Goal: Obtain resource: Obtain resource

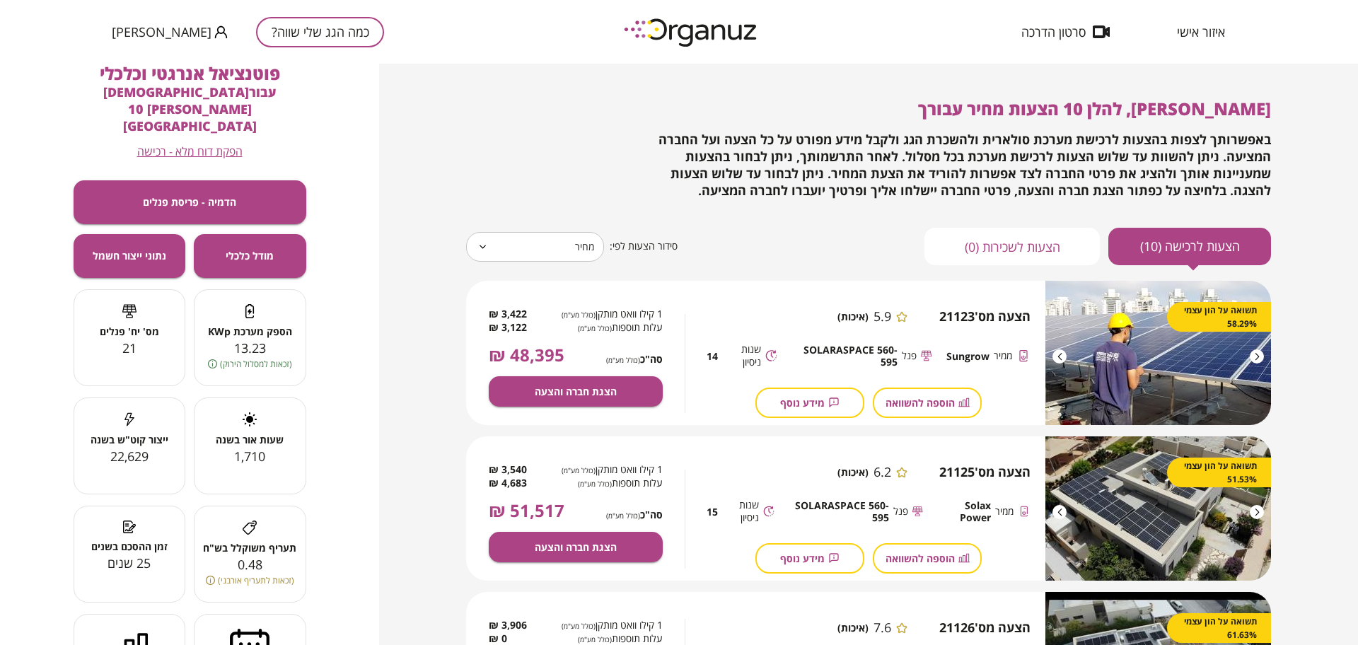
scroll to position [177, 0]
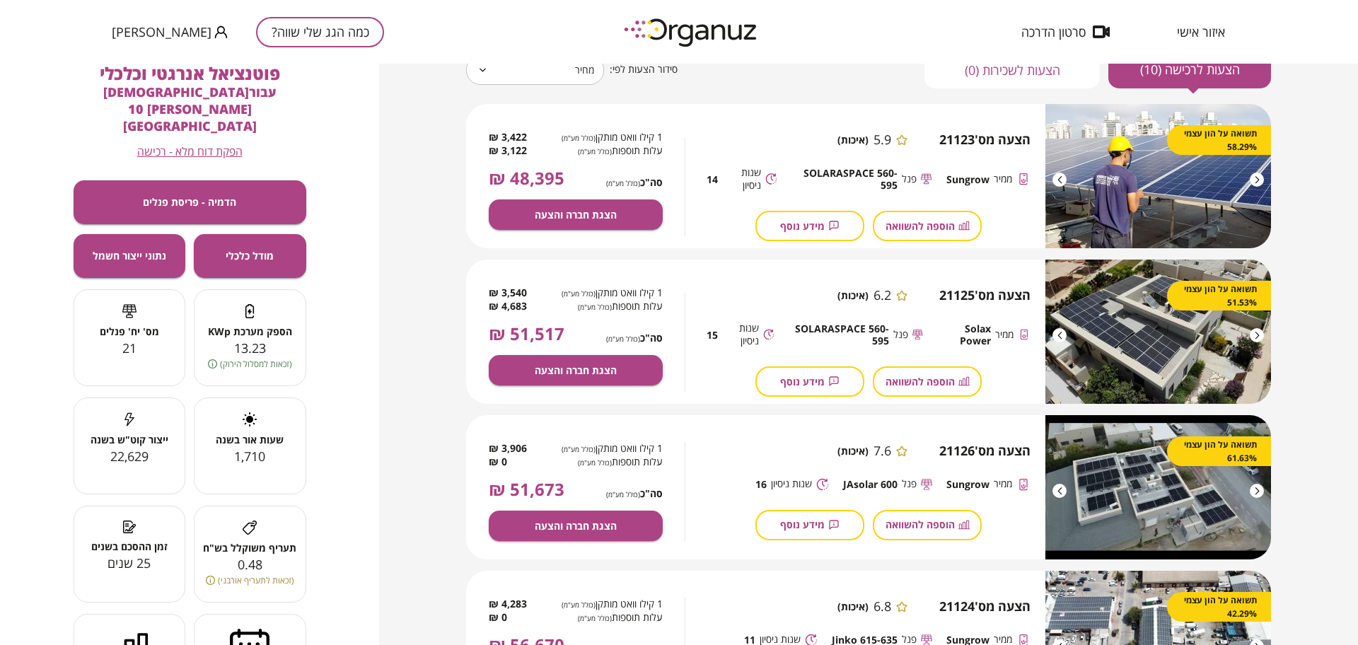
click at [284, 41] on button "כמה הגג שלי שווה?" at bounding box center [320, 32] width 128 height 30
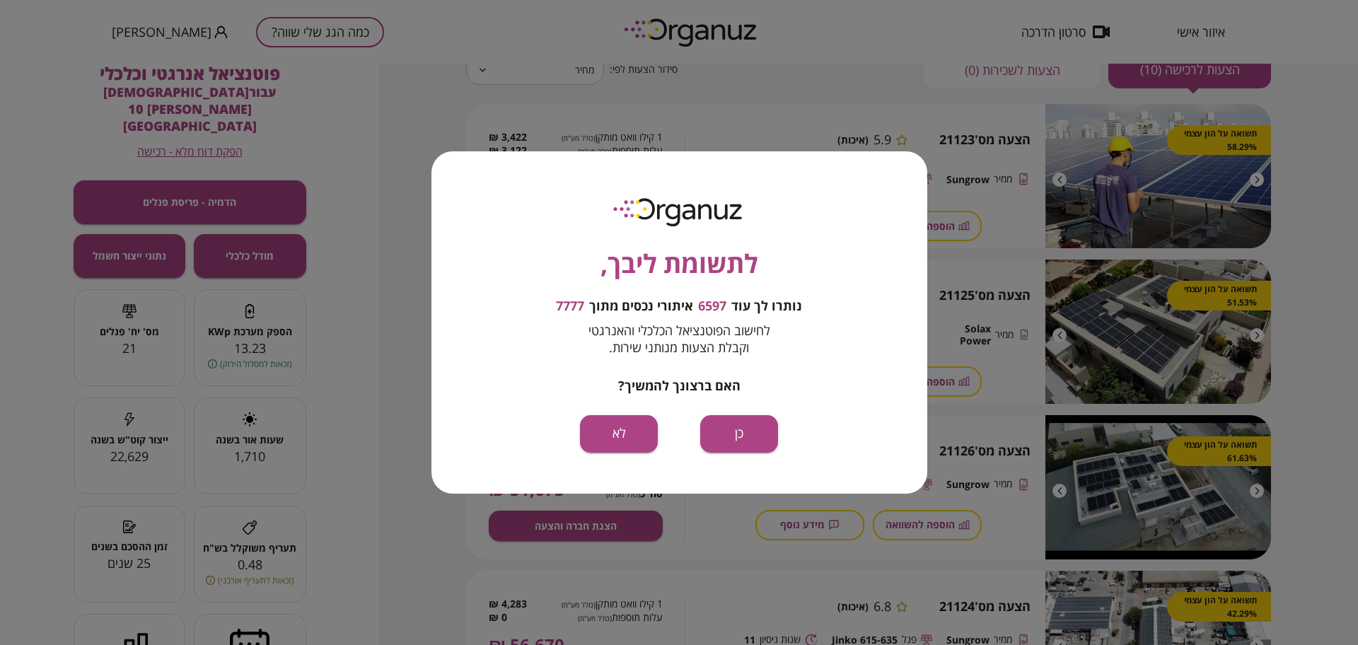
click at [711, 413] on div "לתשומת ליבך, נותרו לך עוד 6597 איתורי נכסים מתוך 7777 לחישוב הפוטנציאל הכלכלי ו…" at bounding box center [679, 322] width 496 height 342
click at [729, 436] on button "כן" at bounding box center [739, 433] width 78 height 37
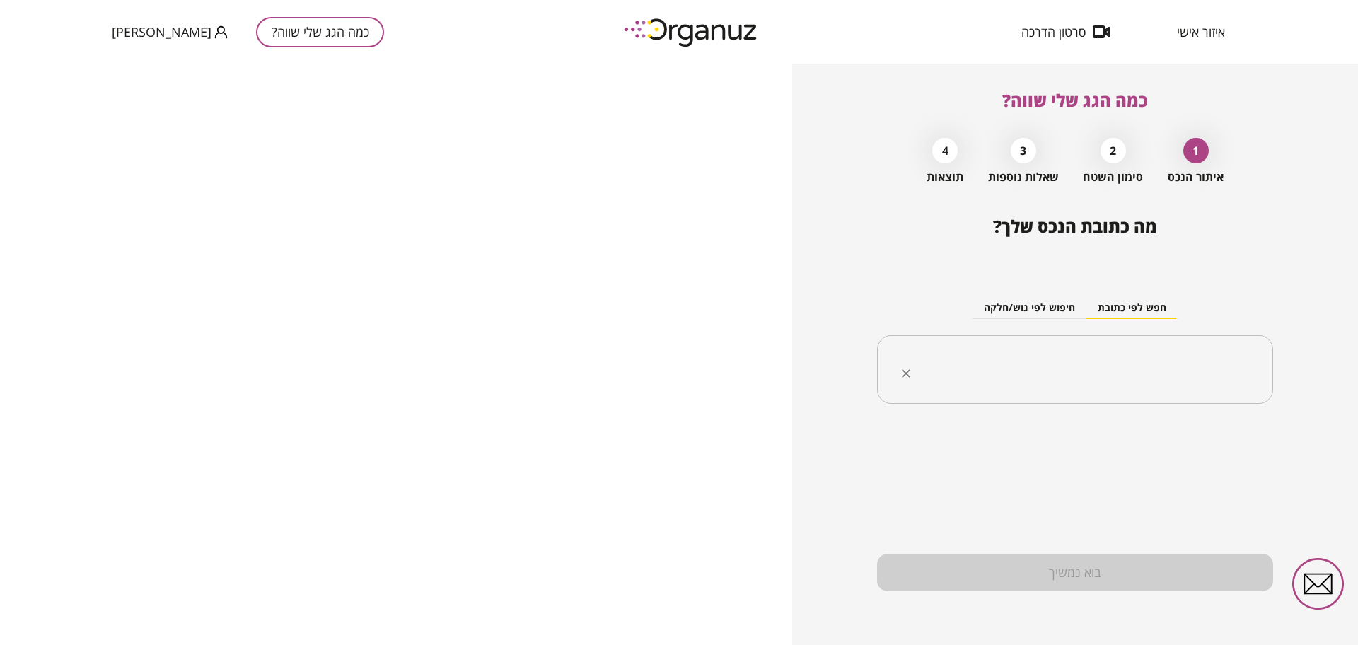
click at [1085, 390] on div "​" at bounding box center [1075, 369] width 396 height 69
paste input "**********"
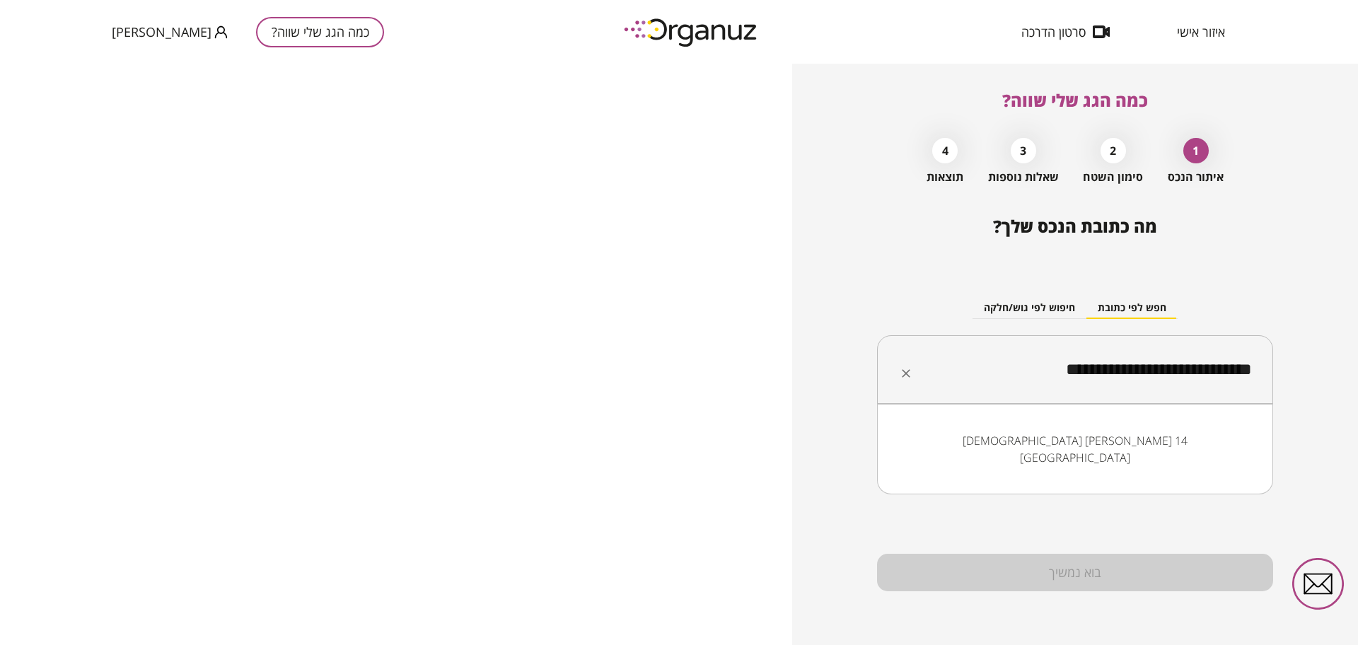
click at [1186, 436] on li "[DEMOGRAPHIC_DATA] [PERSON_NAME] 14 [GEOGRAPHIC_DATA]" at bounding box center [1074, 449] width 359 height 42
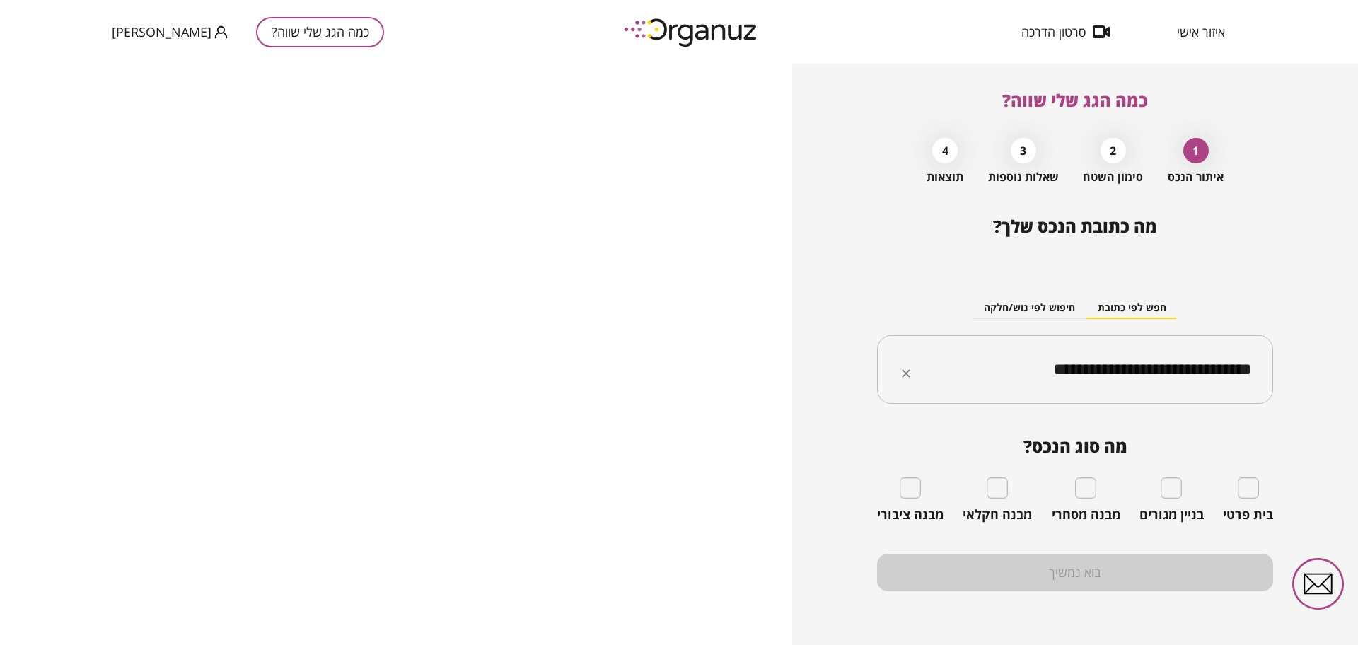
type input "**********"
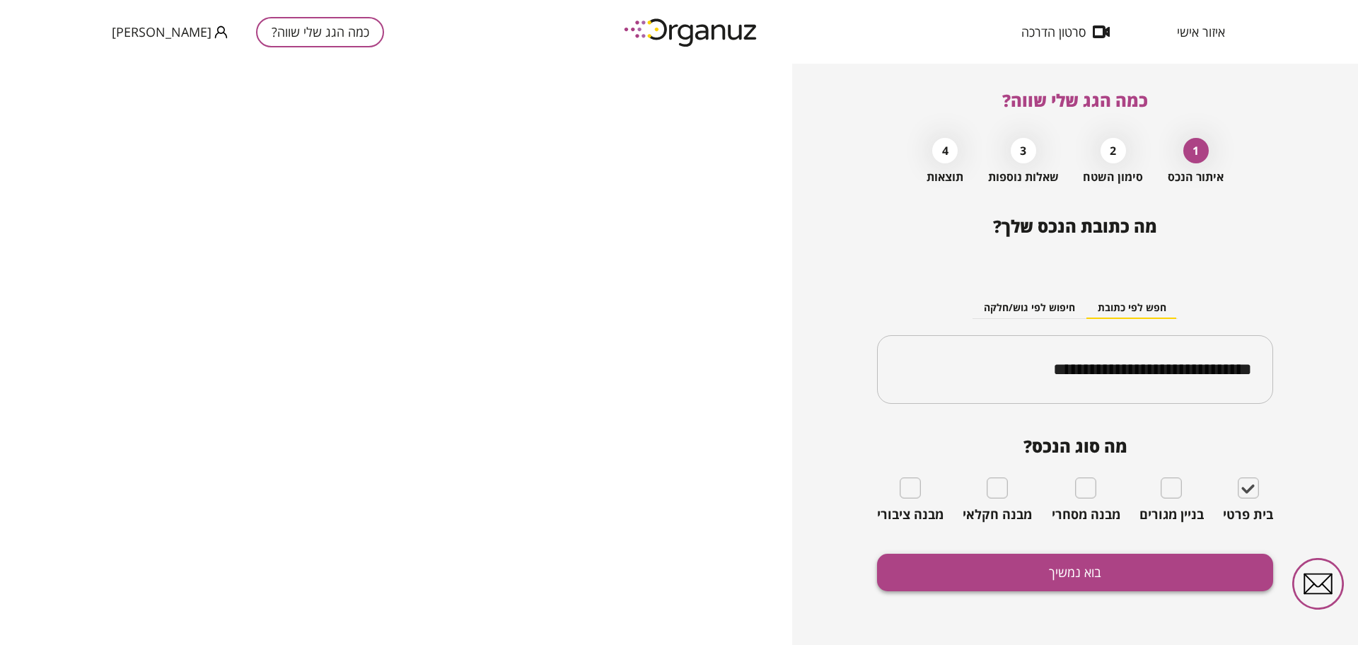
click at [1135, 573] on button "בוא נמשיך" at bounding box center [1075, 572] width 396 height 37
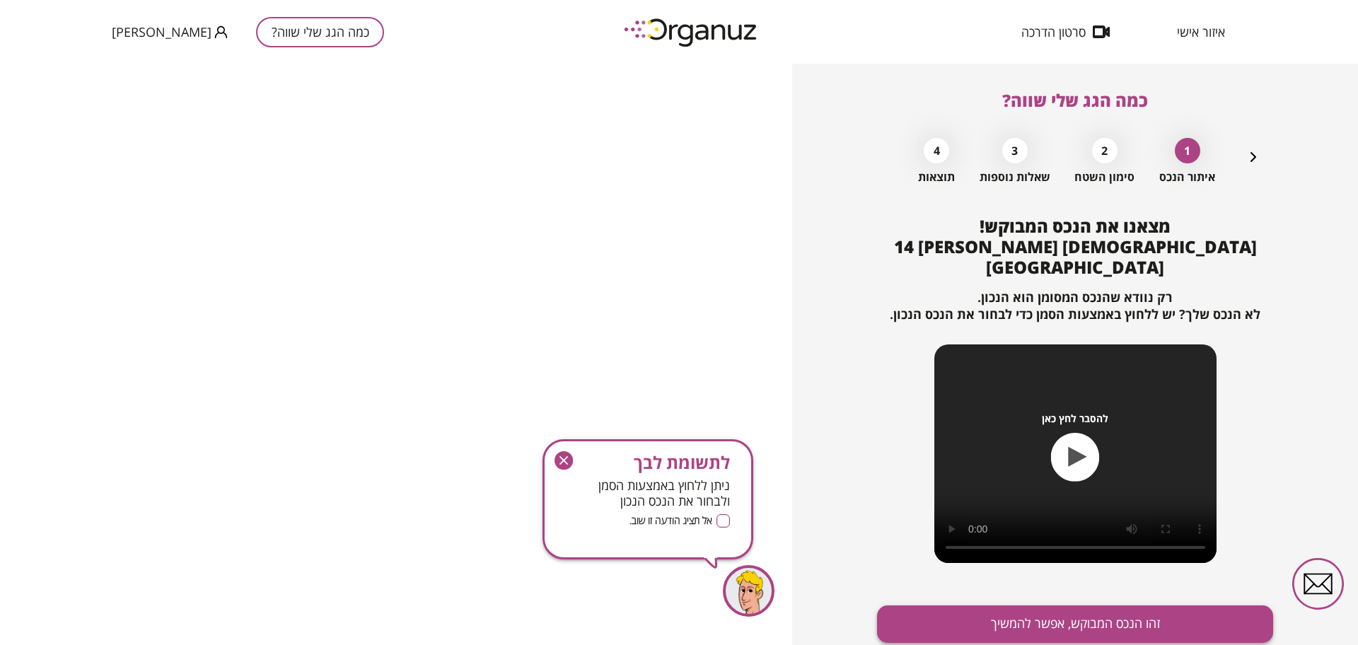
click at [1111, 605] on button "זהו הנכס המבוקש, אפשר להמשיך" at bounding box center [1075, 623] width 396 height 37
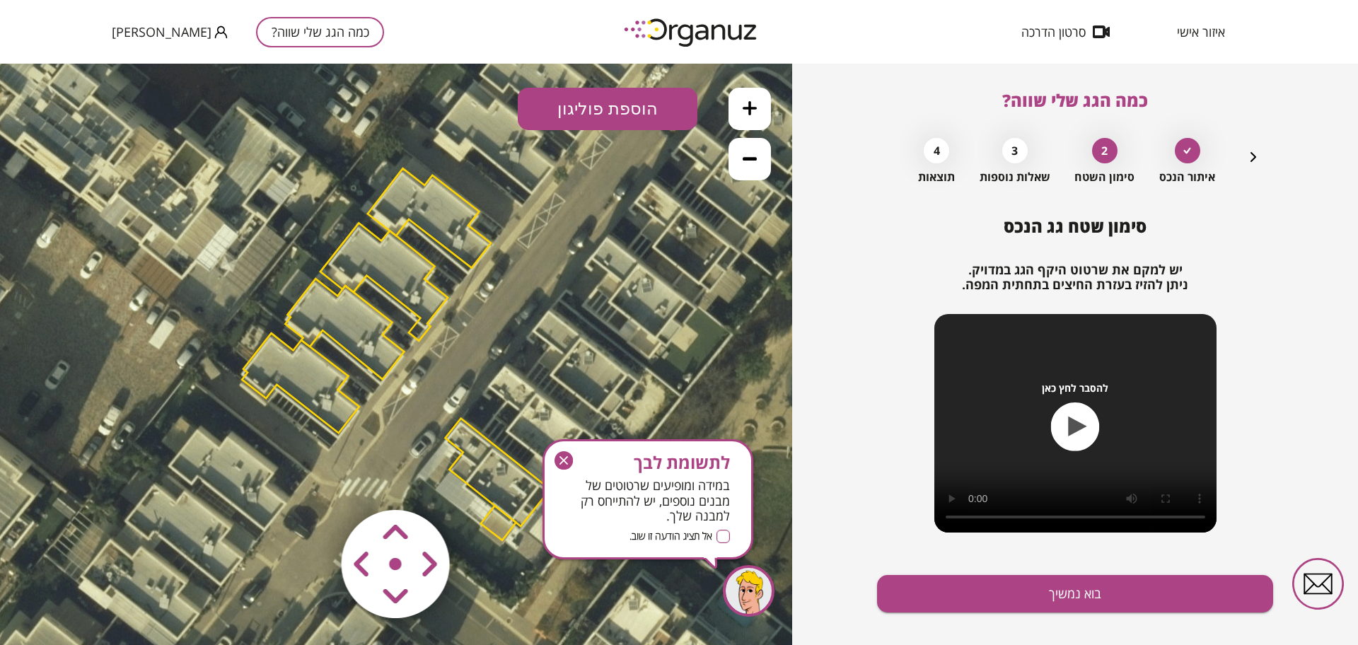
click at [752, 110] on icon at bounding box center [749, 108] width 14 height 14
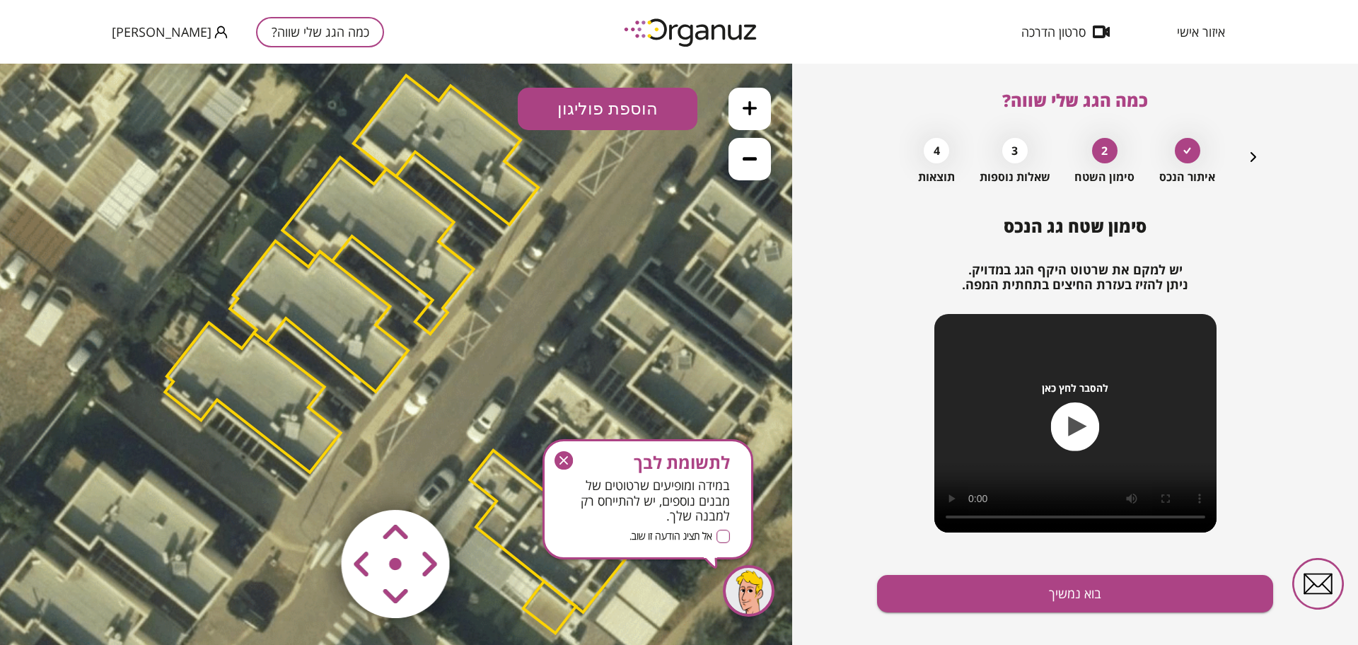
click at [752, 110] on icon at bounding box center [749, 108] width 14 height 14
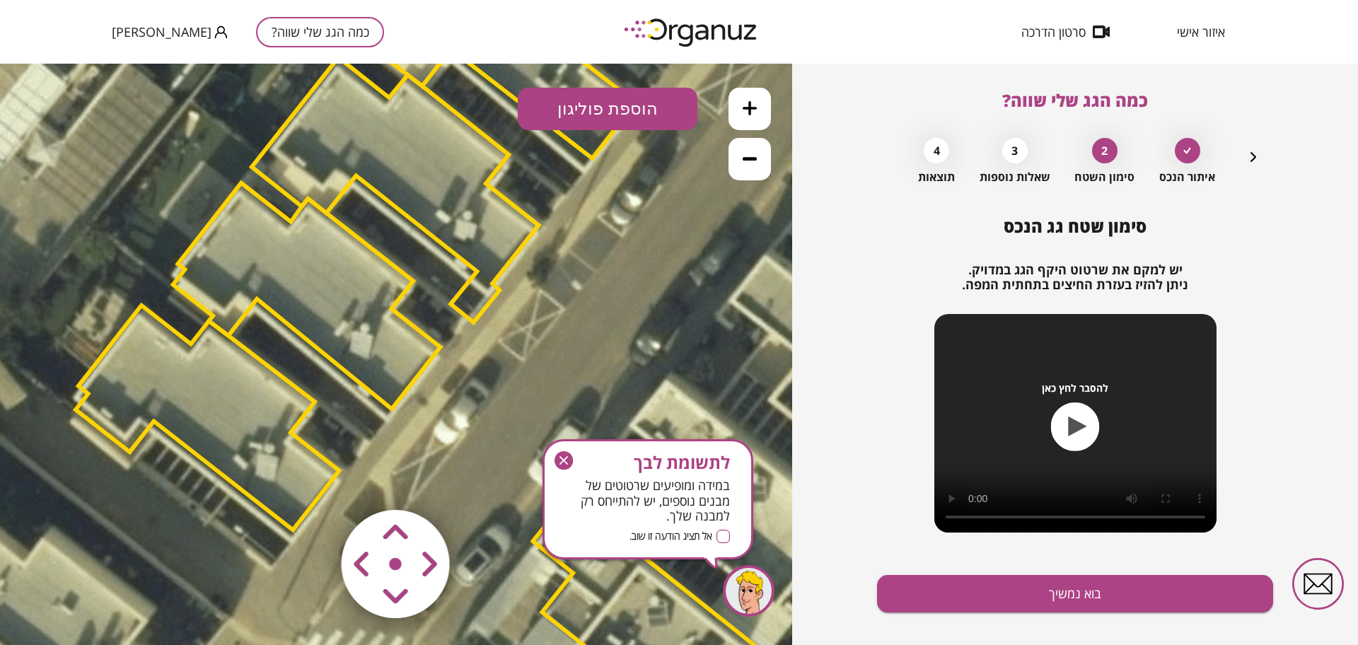
drag, startPoint x: 560, startPoint y: 325, endPoint x: 675, endPoint y: 303, distance: 117.2
click at [675, 303] on icon at bounding box center [426, 354] width 2530 height 2530
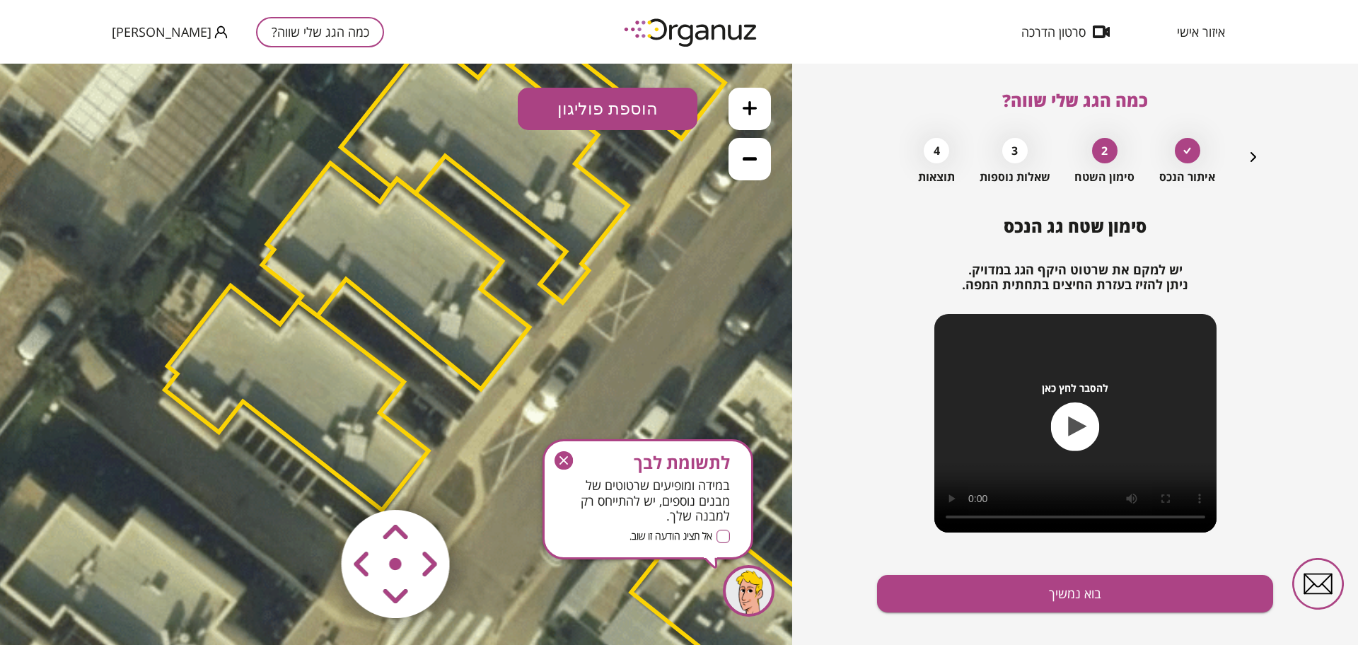
click at [443, 290] on polygon at bounding box center [395, 276] width 267 height 226
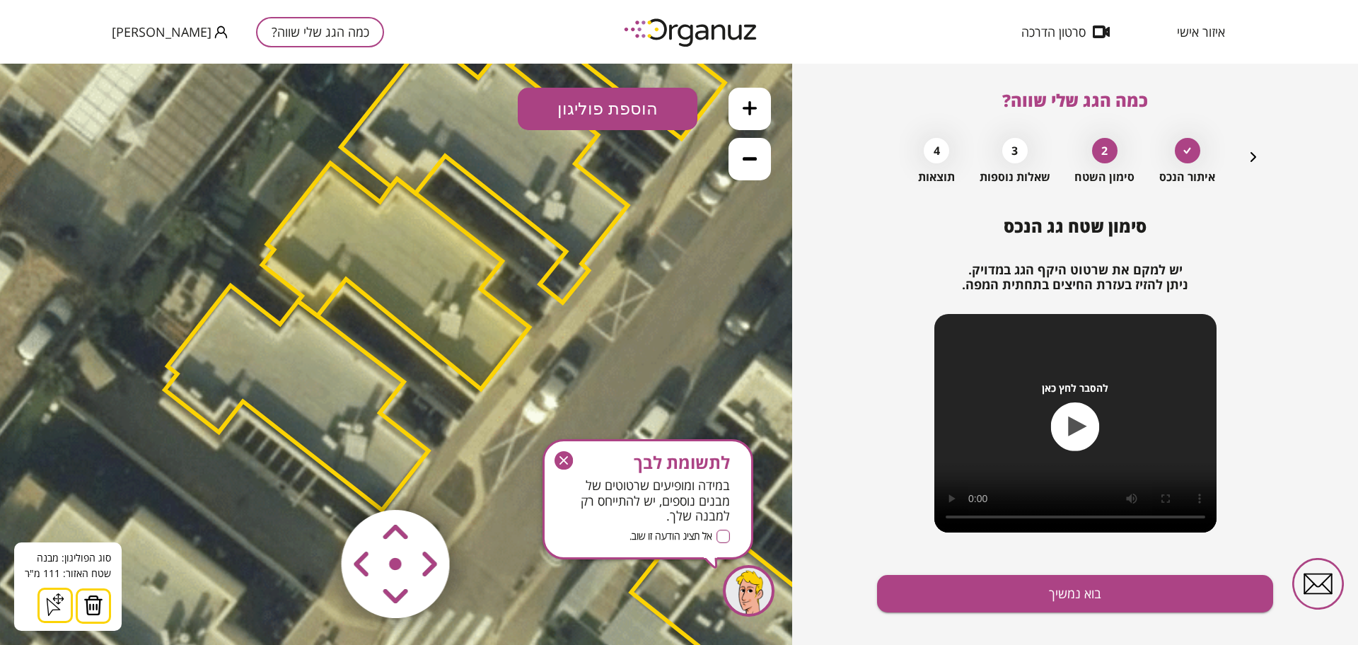
click at [312, 480] on area at bounding box center [312, 480] width 0 height 0
click at [266, 427] on icon at bounding box center [515, 334] width 2530 height 2530
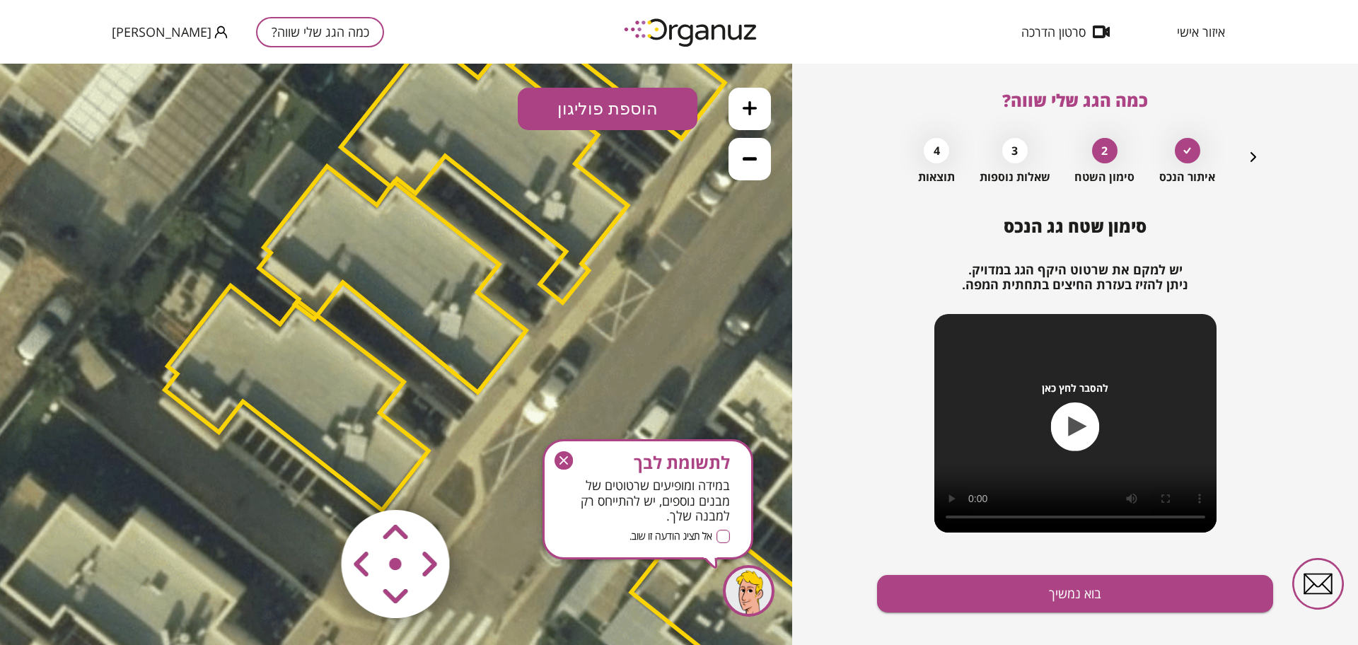
click at [285, 397] on polygon at bounding box center [297, 398] width 264 height 225
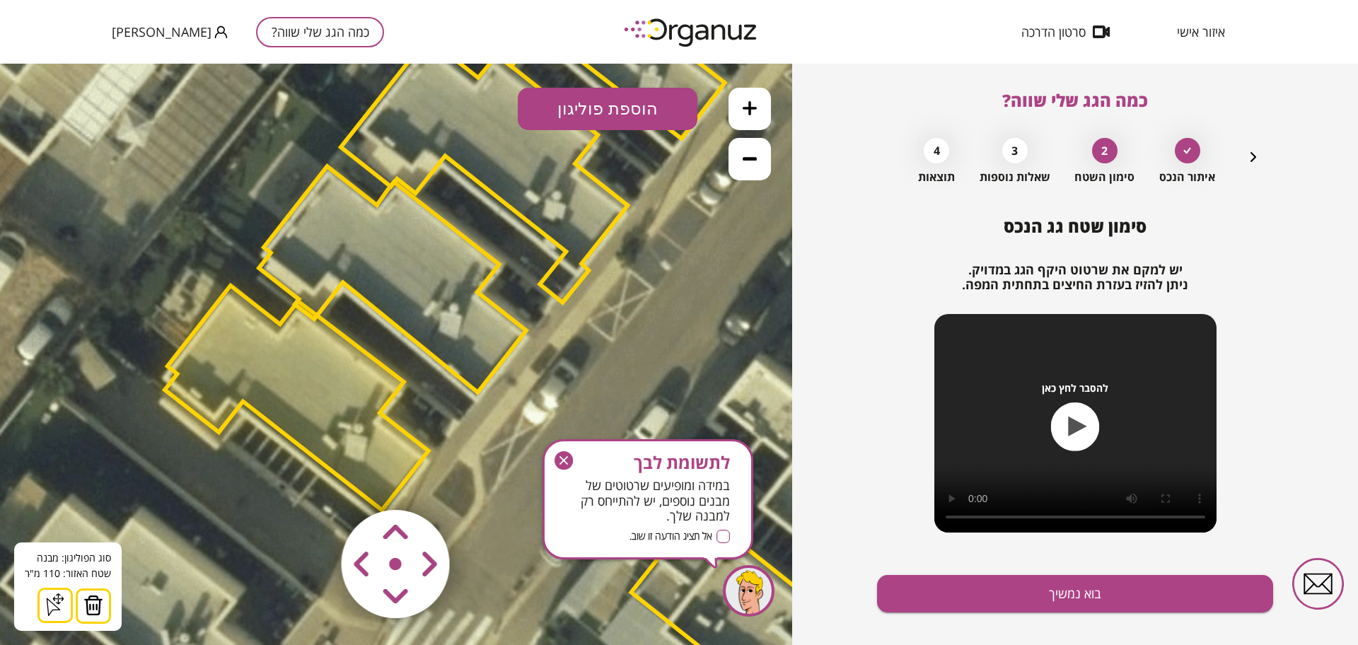
drag, startPoint x: 88, startPoint y: 607, endPoint x: 119, endPoint y: 595, distance: 32.4
click at [92, 603] on img at bounding box center [93, 605] width 20 height 21
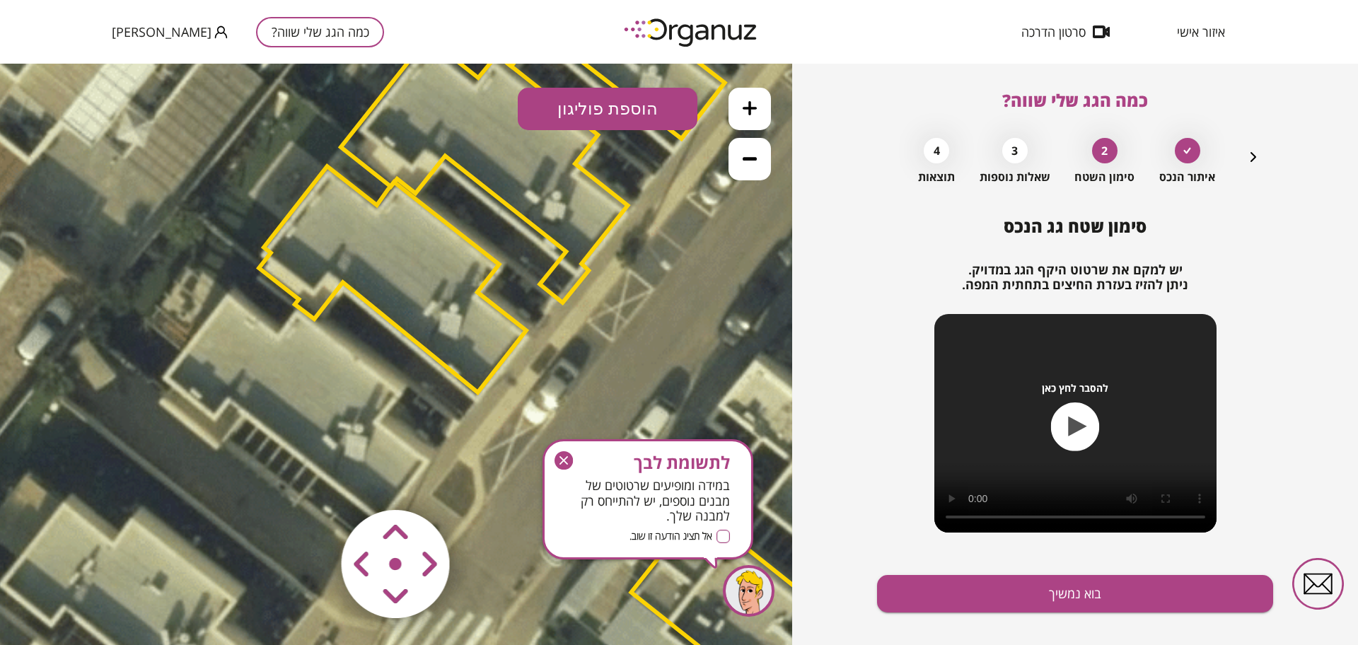
click at [312, 480] on area at bounding box center [312, 480] width 0 height 0
click at [395, 220] on polygon at bounding box center [392, 279] width 267 height 226
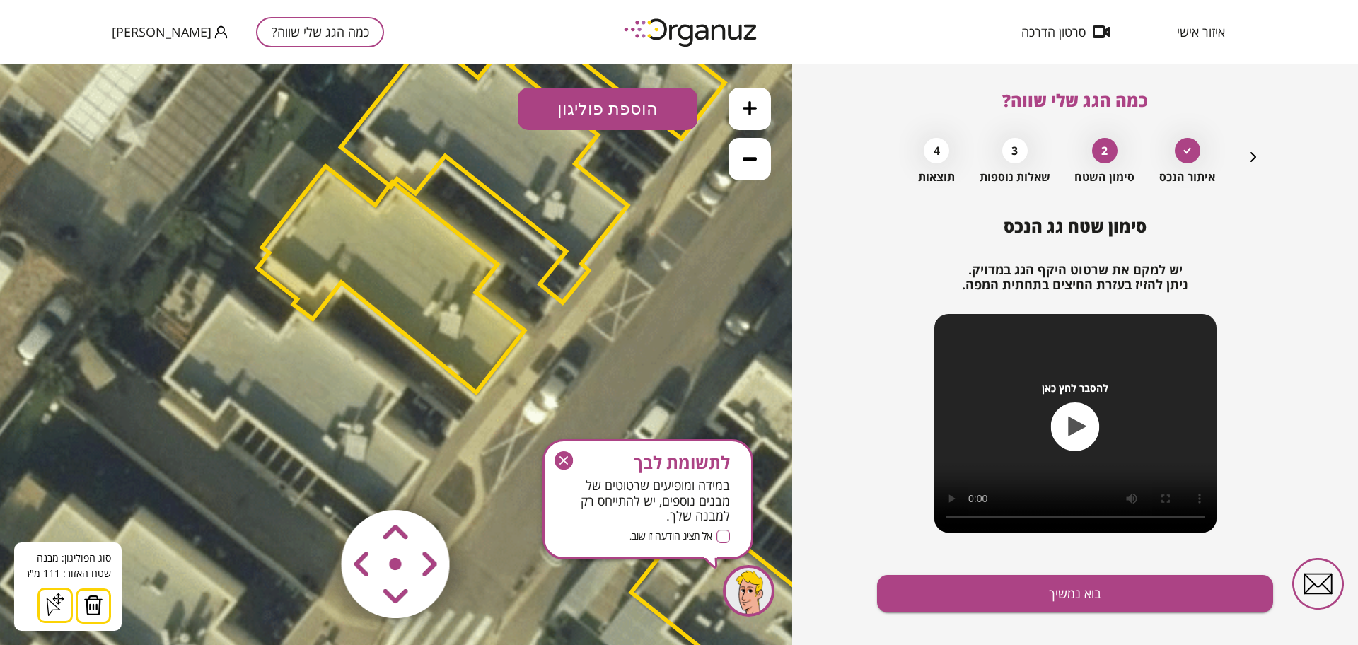
click at [312, 480] on area at bounding box center [312, 480] width 0 height 0
click at [559, 461] on icon "button" at bounding box center [563, 460] width 18 height 18
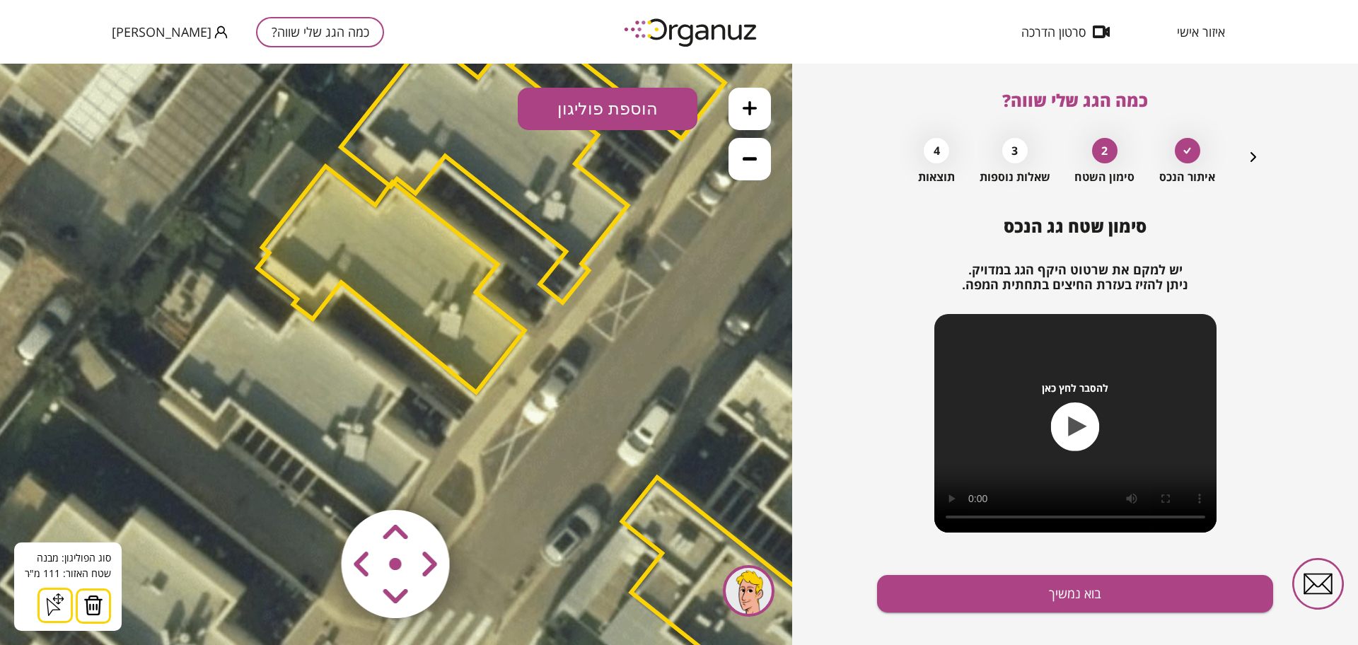
click at [312, 480] on area at bounding box center [312, 480] width 0 height 0
click at [1027, 589] on button "בוא נמשיך" at bounding box center [1075, 593] width 396 height 37
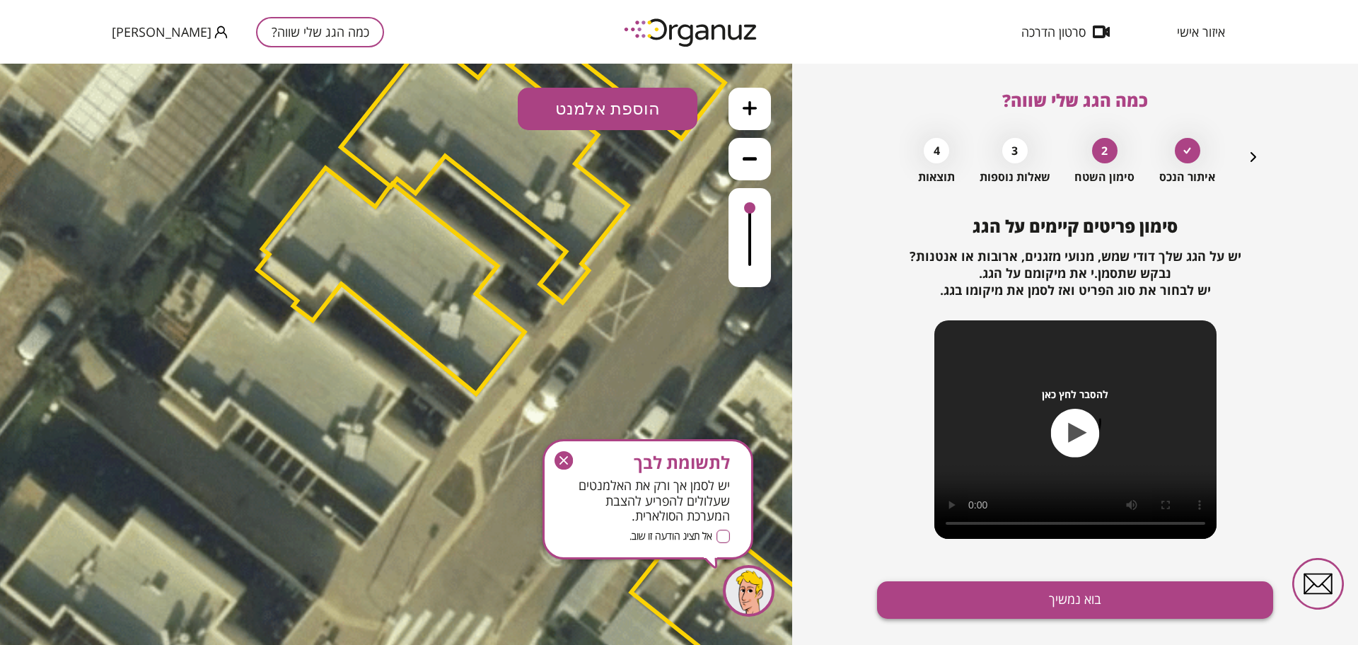
click at [1027, 595] on button "בוא נמשיך" at bounding box center [1075, 599] width 396 height 37
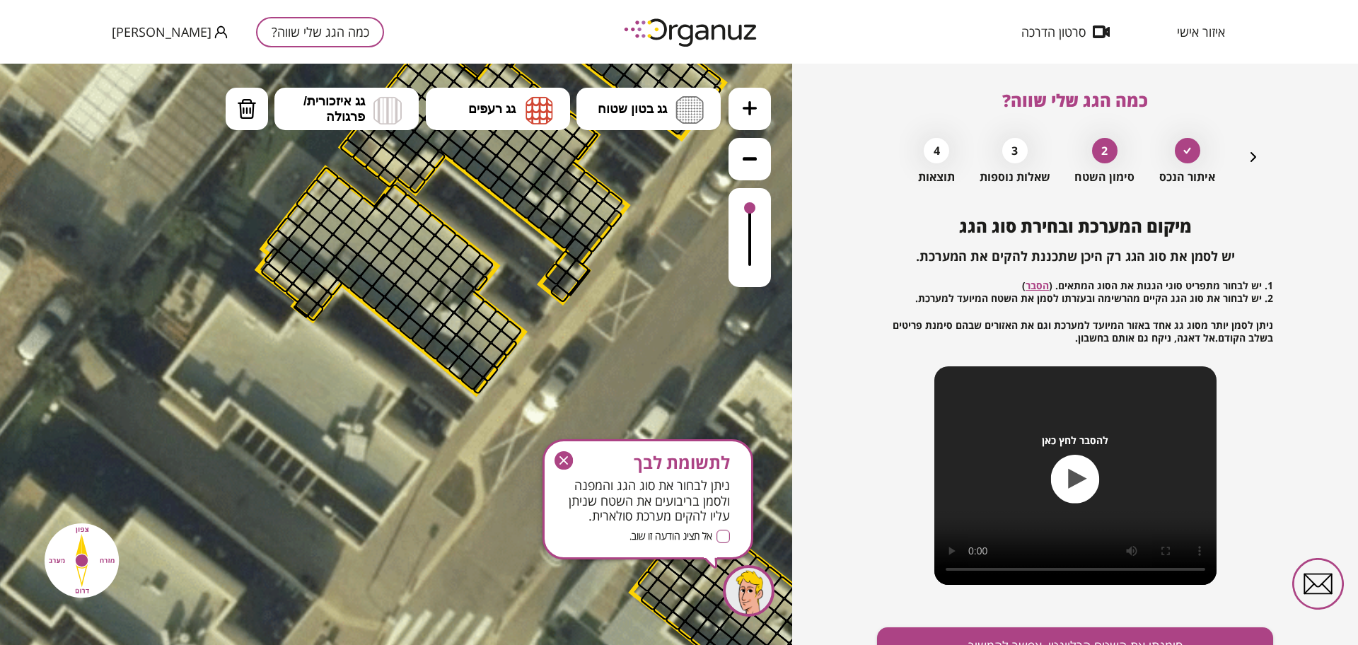
click at [750, 102] on icon at bounding box center [749, 108] width 14 height 14
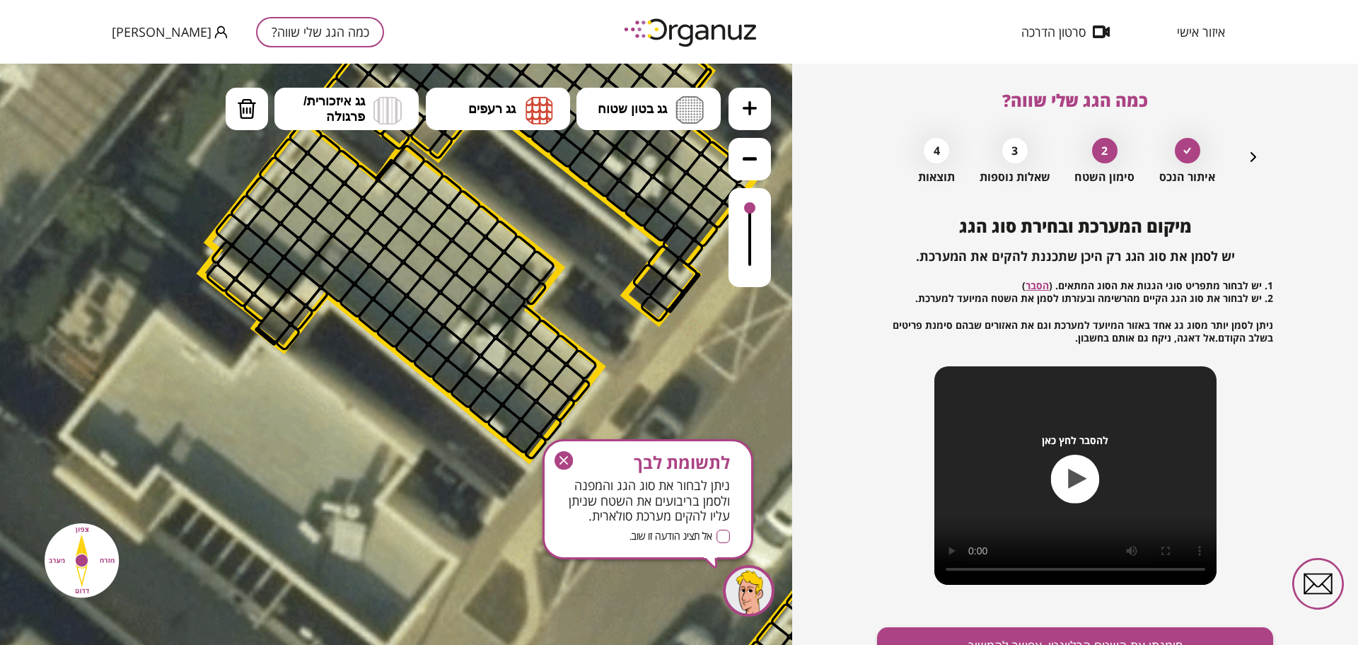
drag, startPoint x: 648, startPoint y: 335, endPoint x: 663, endPoint y: 387, distance: 54.2
click at [663, 387] on icon at bounding box center [586, 369] width 3794 height 3794
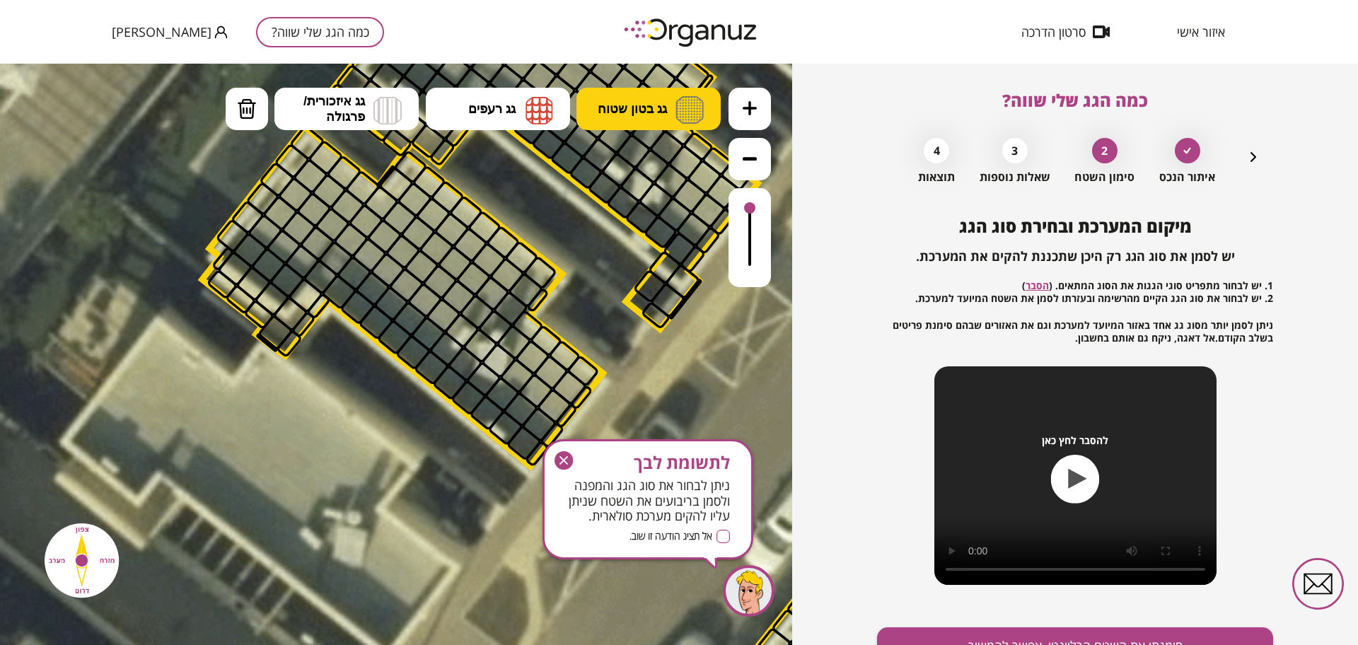
click at [622, 108] on span "גג בטון שטוח" at bounding box center [631, 109] width 69 height 16
click at [643, 167] on div ".st0 { fill: #FFFFFF; } 0" at bounding box center [396, 354] width 792 height 581
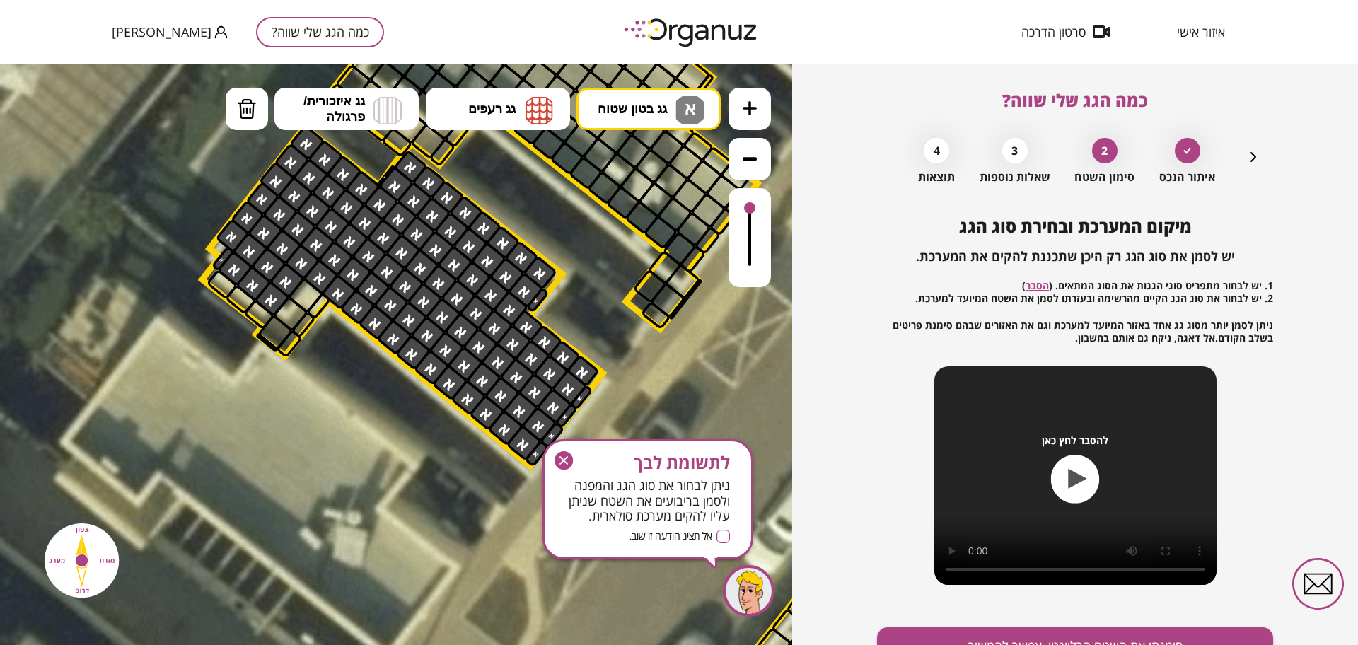
drag, startPoint x: 305, startPoint y: 272, endPoint x: 575, endPoint y: 320, distance: 273.6
click at [575, 320] on div ".st0 { fill: #FFFFFF; }" at bounding box center [588, 375] width 3794 height 3794
click at [1251, 159] on icon "button" at bounding box center [1253, 157] width 6 height 10
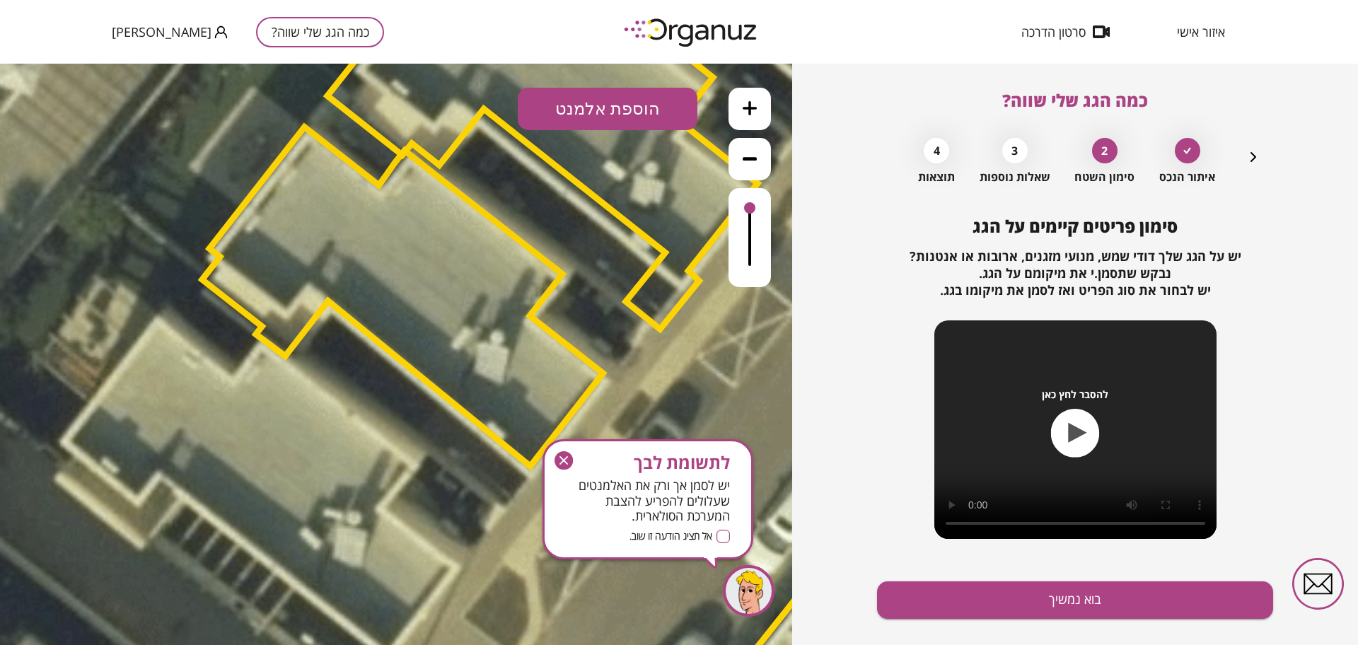
click at [628, 98] on button "הוספת אלמנט" at bounding box center [608, 109] width 180 height 42
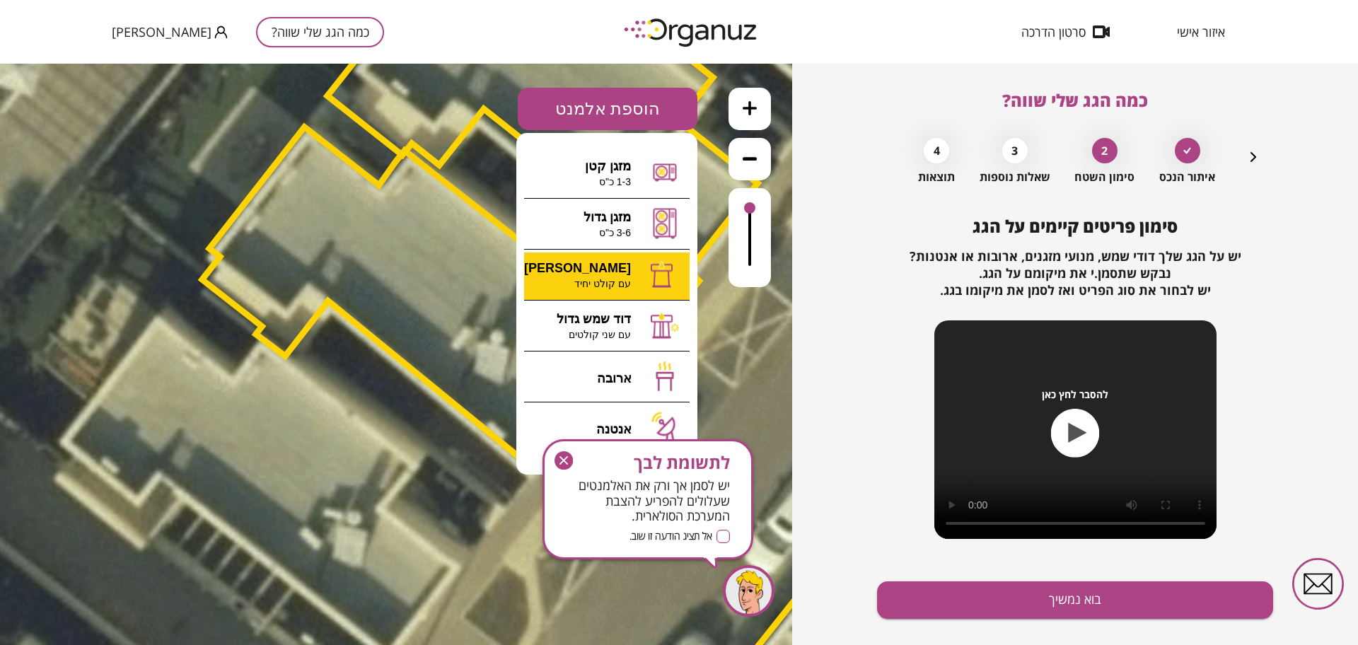
click at [623, 286] on div ".st0 { fill: #FFFFFF; } 0" at bounding box center [396, 354] width 792 height 581
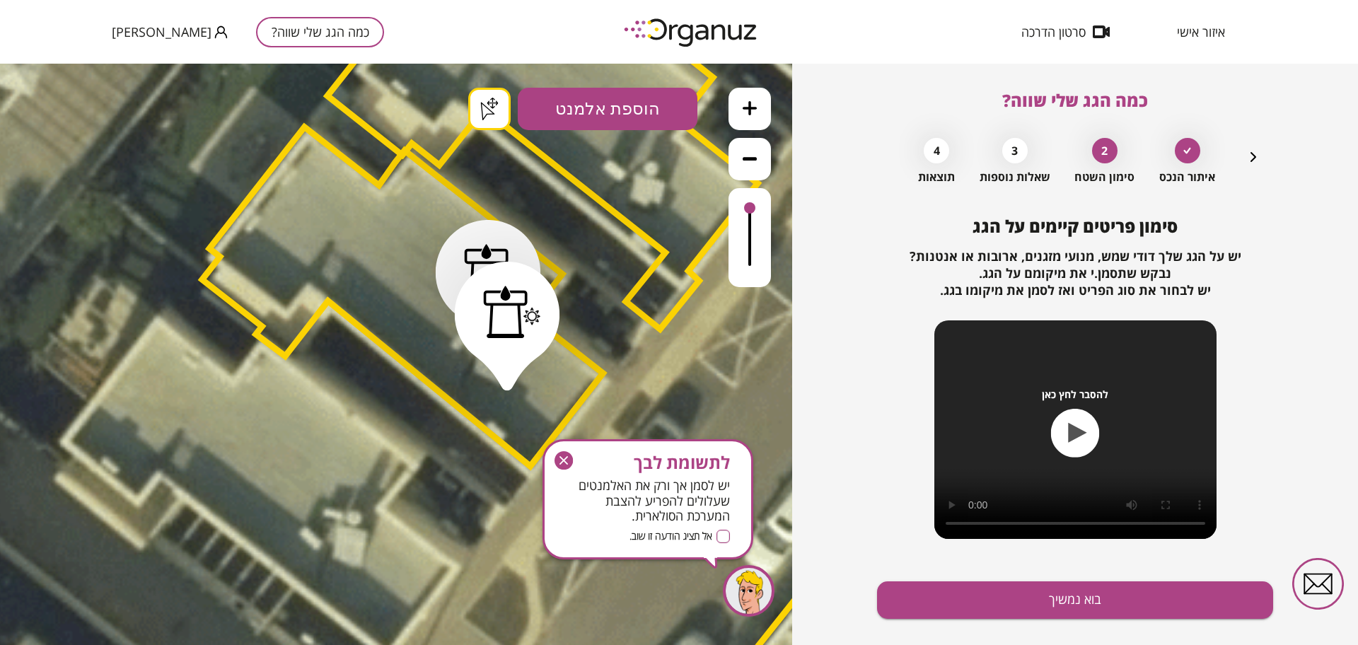
drag, startPoint x: 557, startPoint y: 464, endPoint x: 568, endPoint y: 378, distance: 86.9
click at [557, 464] on icon "button" at bounding box center [563, 460] width 18 height 18
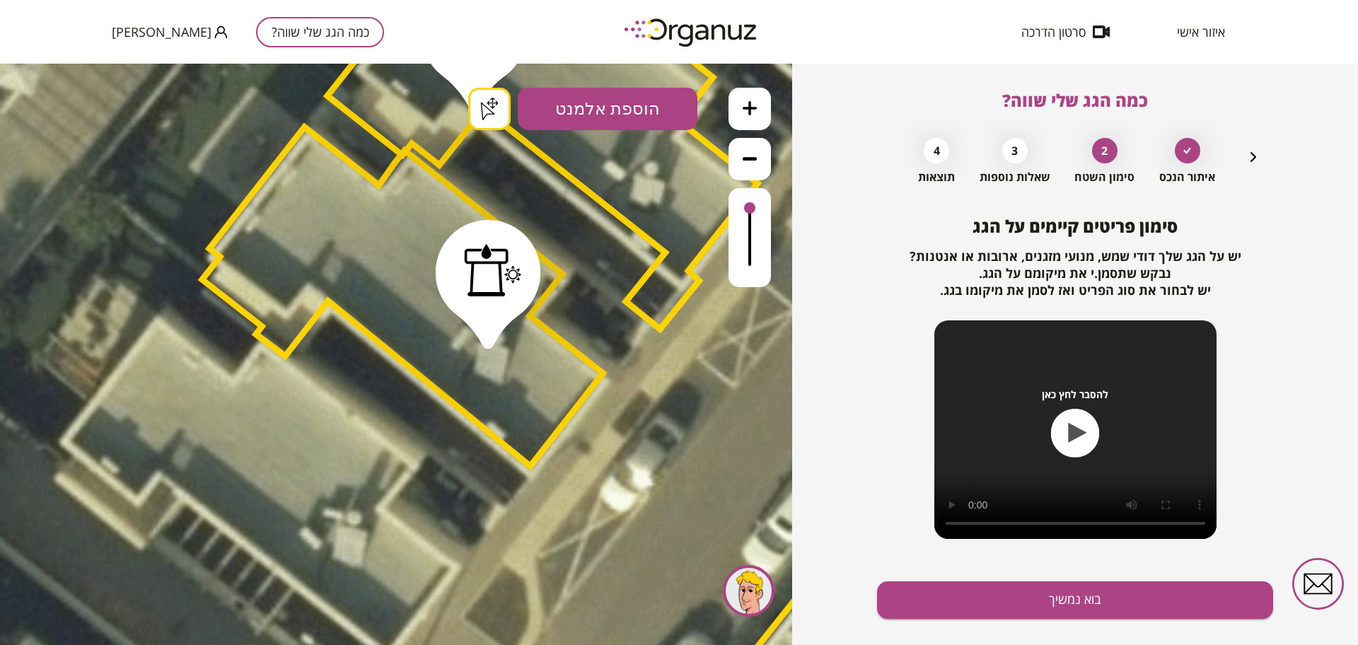
click at [486, 105] on div ".st0 { fill: #FFFFFF; } .st0 { fill: #FFFFFF; }" at bounding box center [396, 354] width 792 height 581
click at [952, 605] on button "בוא נמשיך" at bounding box center [1075, 599] width 396 height 37
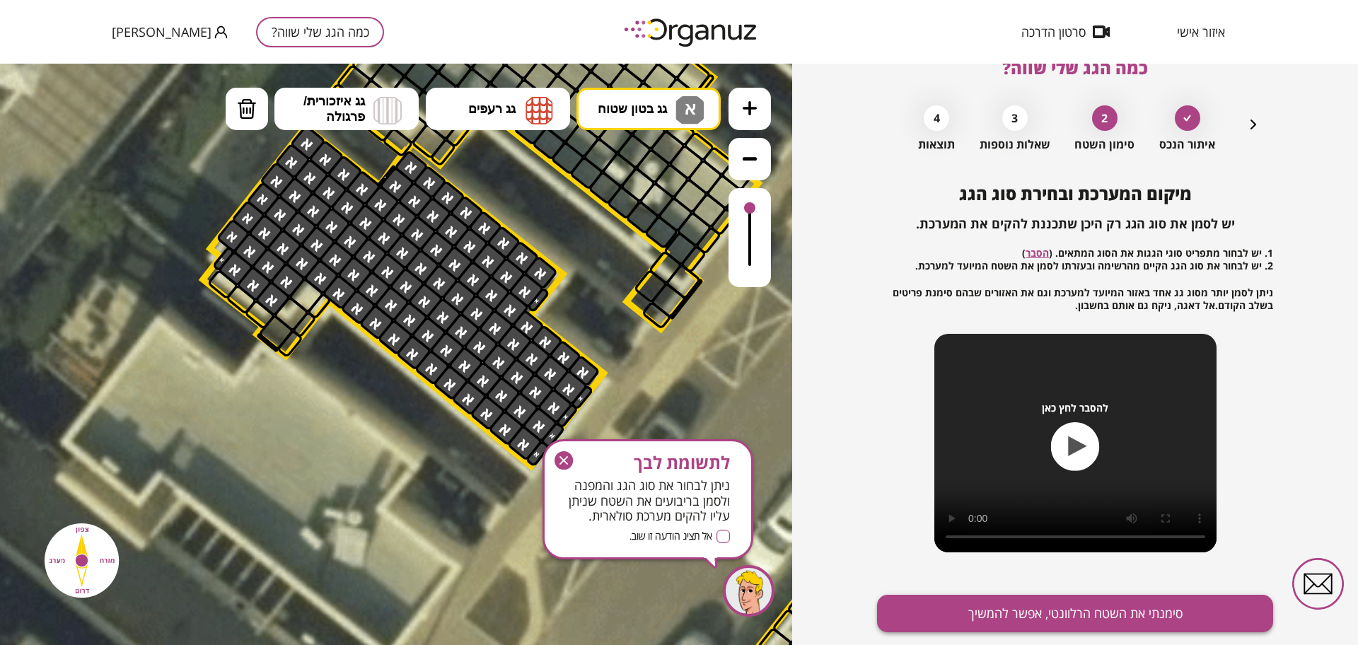
scroll to position [74, 0]
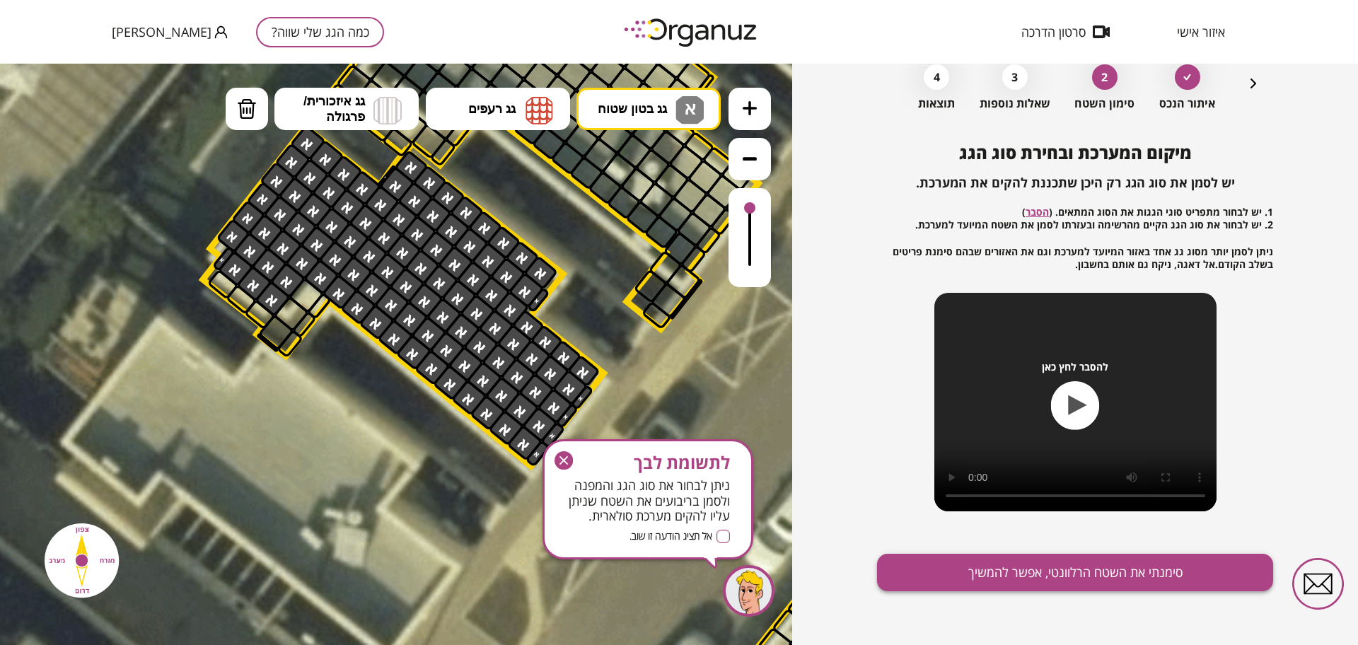
click at [935, 573] on button "סימנתי את השטח הרלוונטי, אפשר להמשיך" at bounding box center [1075, 572] width 396 height 37
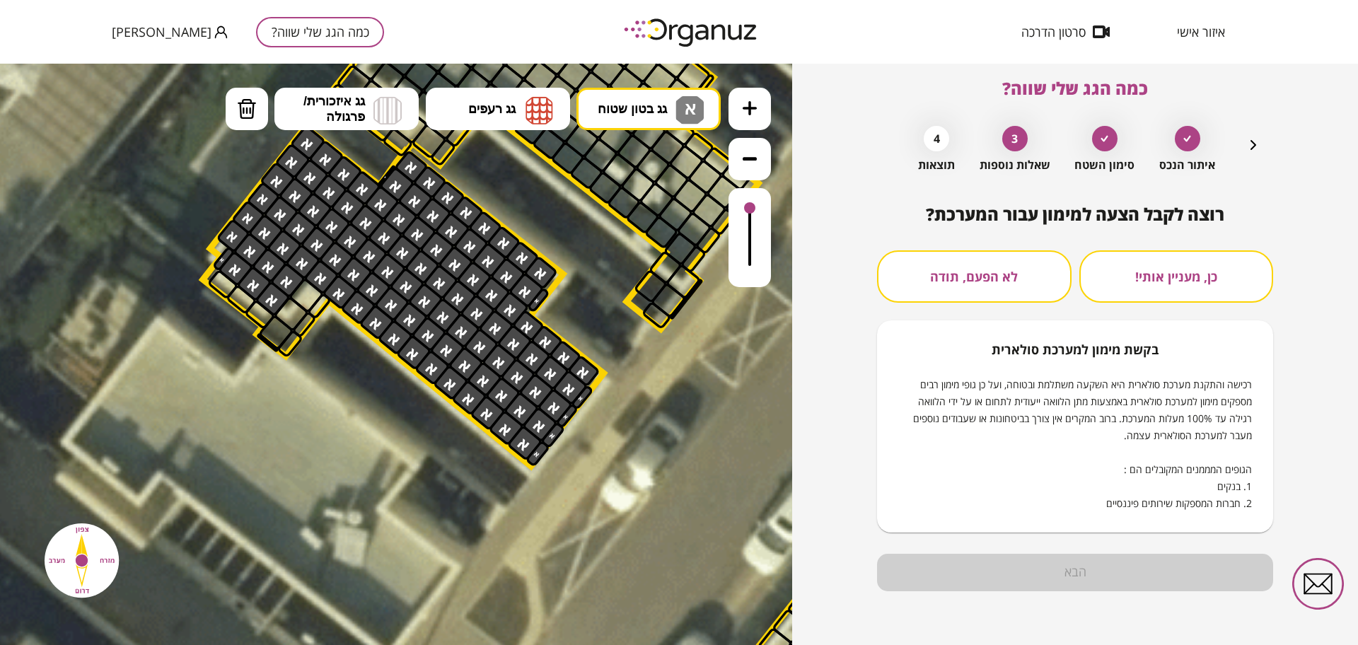
scroll to position [12, 0]
click at [943, 276] on button "לא הפעם, תודה" at bounding box center [974, 276] width 194 height 52
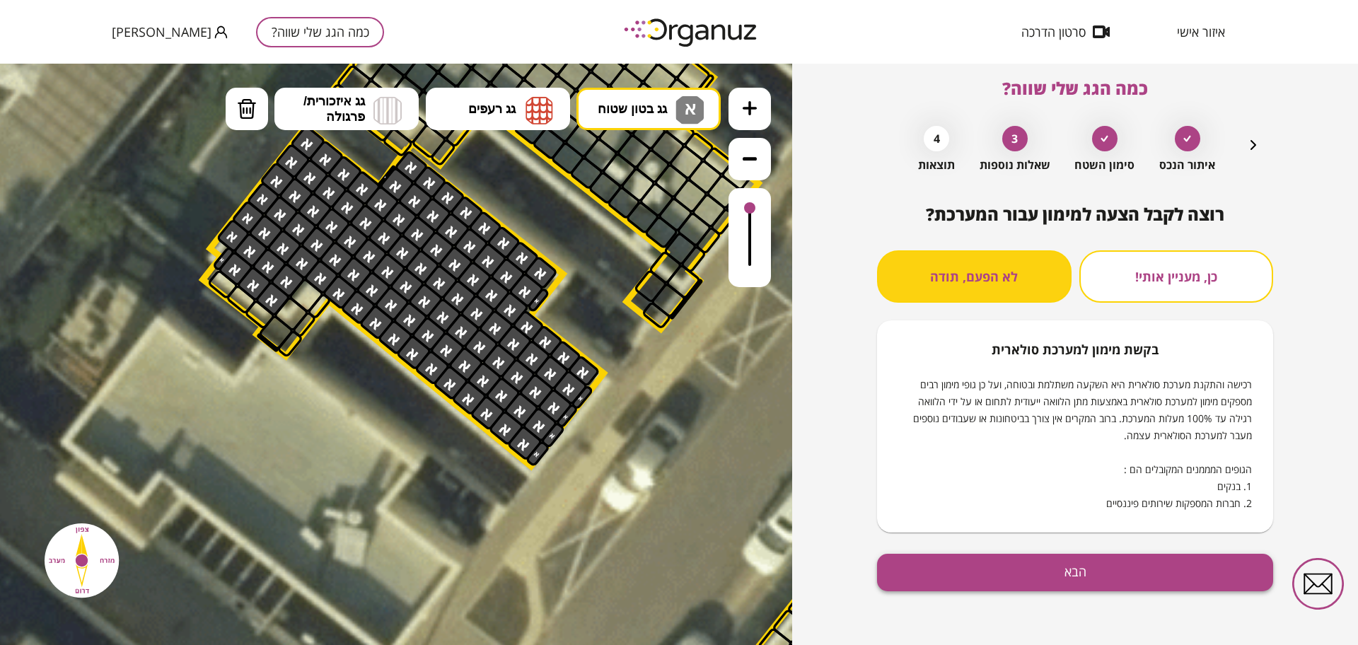
click at [1013, 581] on button "הבא" at bounding box center [1075, 572] width 396 height 37
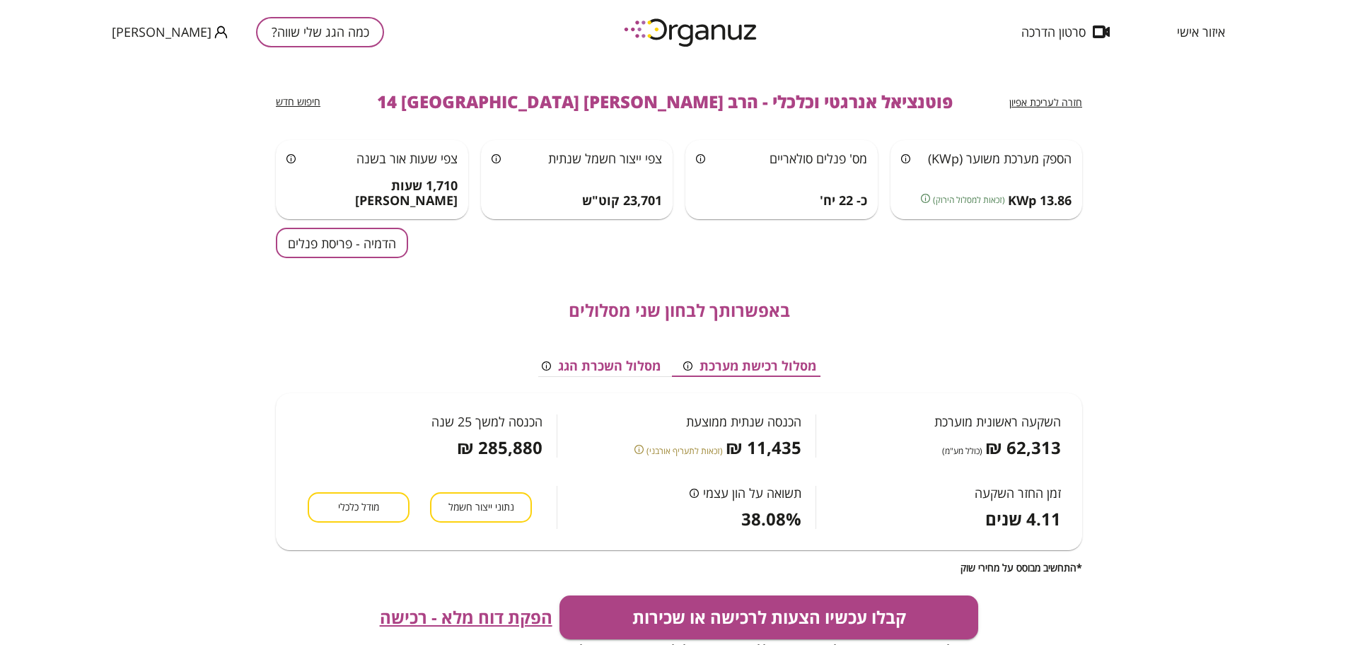
click at [353, 248] on button "הדמיה - פריסת פנלים" at bounding box center [342, 243] width 132 height 30
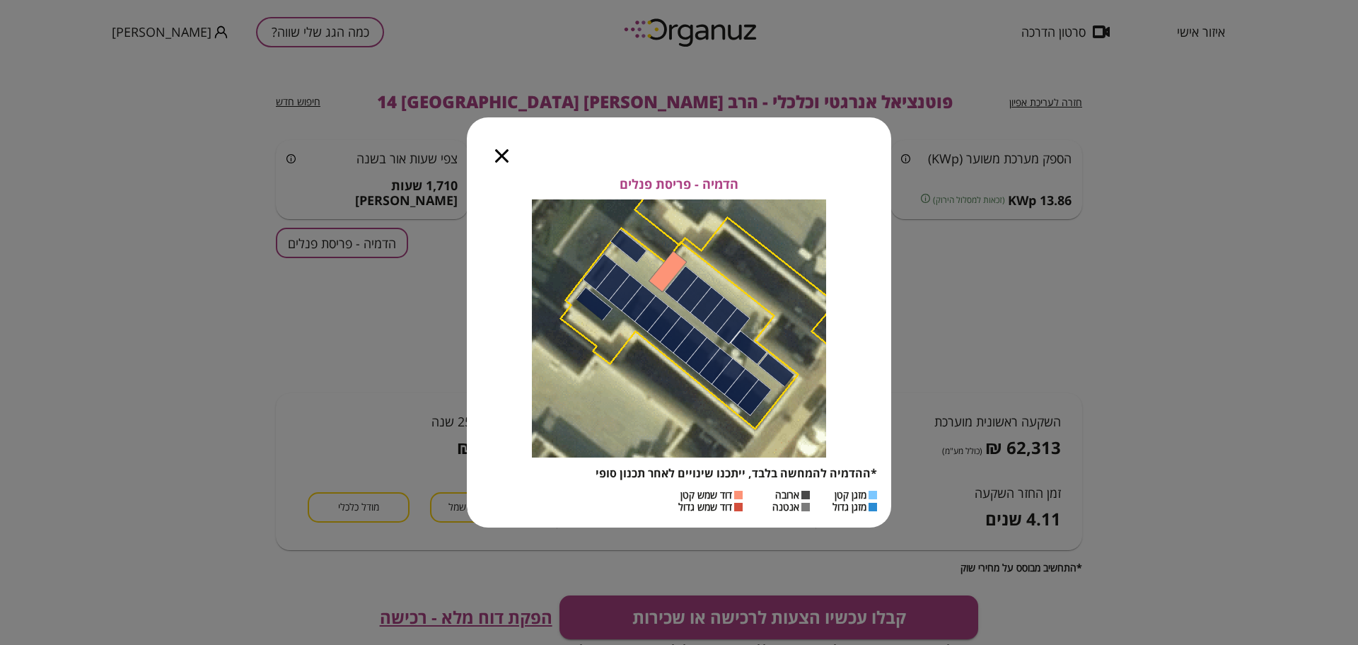
click at [498, 154] on icon "button" at bounding box center [501, 155] width 13 height 13
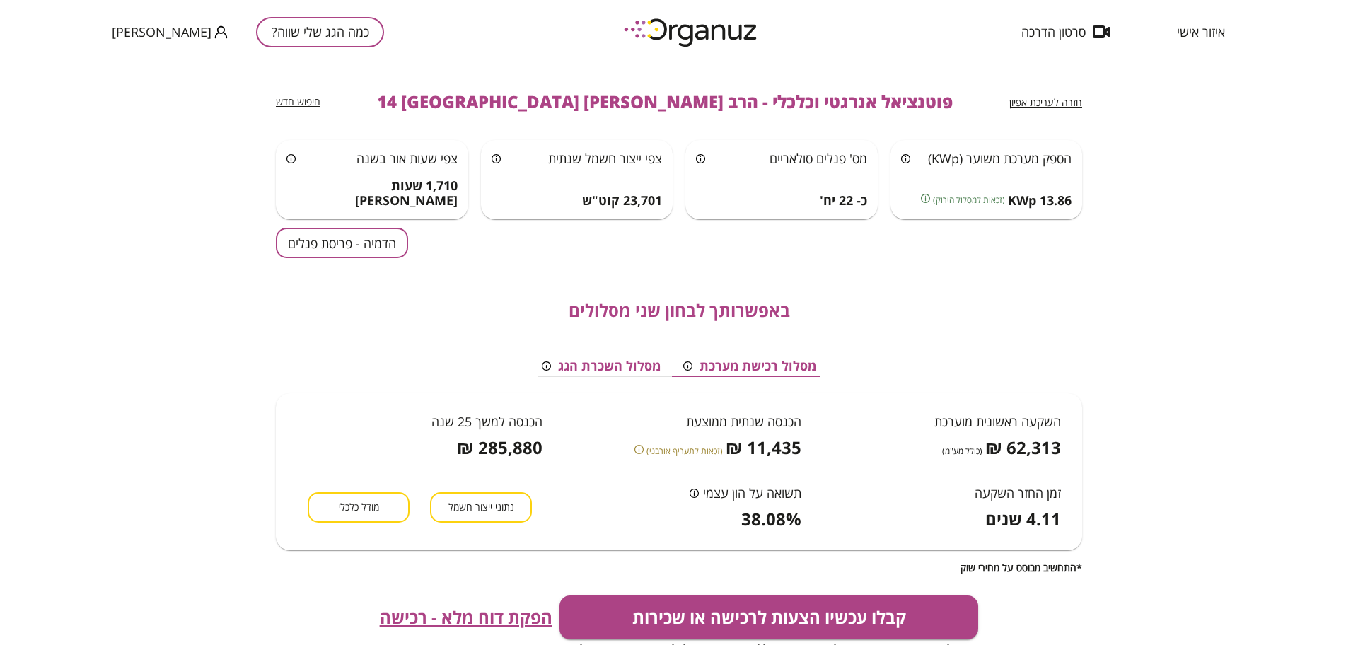
click at [474, 98] on span "פוטנציאל אנרגטי וכלכלי - הרב [PERSON_NAME] 14 [GEOGRAPHIC_DATA]" at bounding box center [665, 102] width 576 height 20
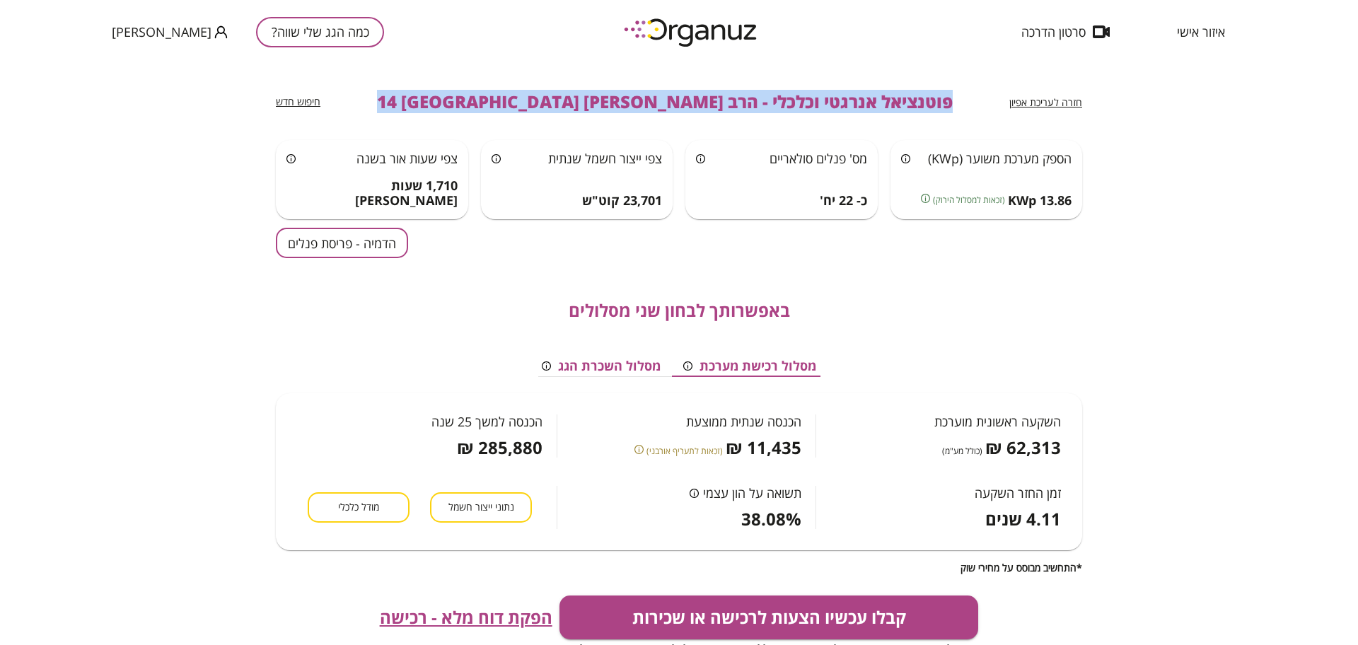
click at [474, 98] on span "פוטנציאל אנרגטי וכלכלי - הרב [PERSON_NAME] 14 [GEOGRAPHIC_DATA]" at bounding box center [665, 102] width 576 height 20
click at [537, 73] on div "חזרה לעריכת אפיון פוטנציאל אנרגטי וכלכלי - הרב [PERSON_NAME] 14 קריית מלאכי חיפ…" at bounding box center [679, 102] width 806 height 76
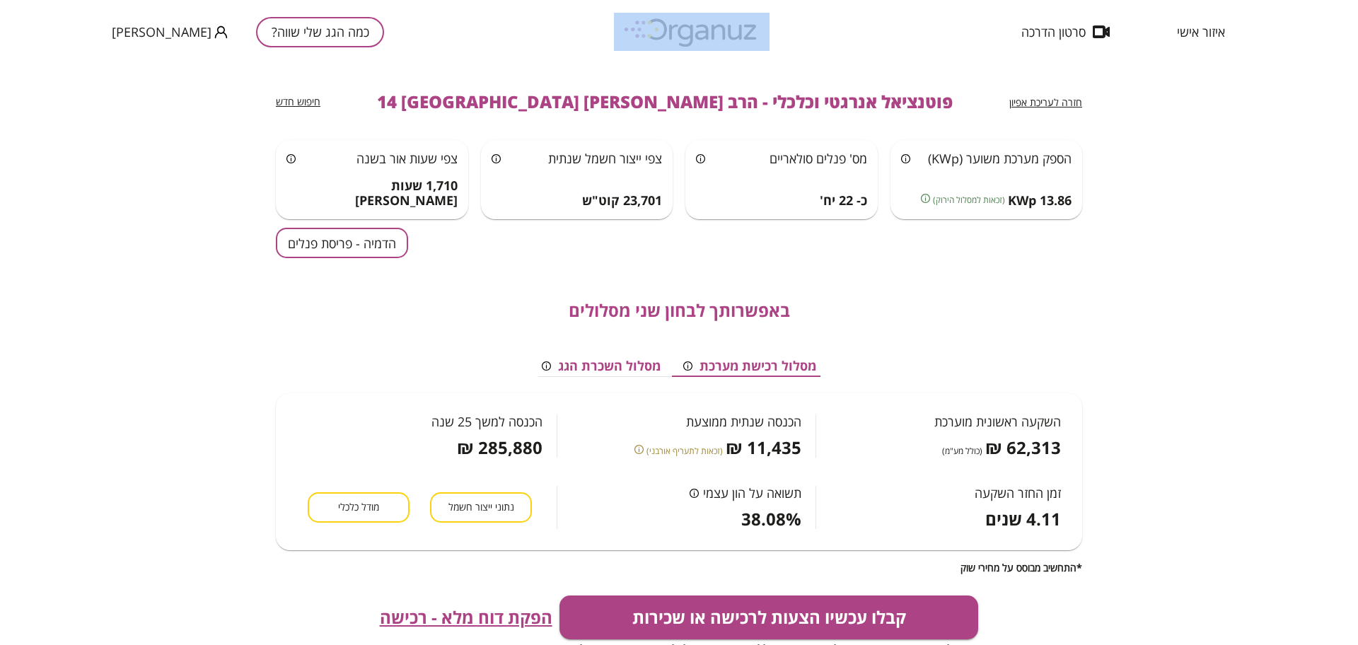
drag, startPoint x: 568, startPoint y: 44, endPoint x: 851, endPoint y: 37, distance: 282.9
click at [847, 37] on div "איזור אישי סרטון הדרכה כמה הגג שלי שווה? [PERSON_NAME]" at bounding box center [679, 32] width 1358 height 64
click at [859, 37] on div "איזור אישי סרטון הדרכה כמה הגג שלי שווה? [PERSON_NAME]" at bounding box center [679, 32] width 1358 height 64
drag, startPoint x: 812, startPoint y: 52, endPoint x: 541, endPoint y: 38, distance: 271.8
click at [541, 38] on div "איזור אישי סרטון הדרכה כמה הגג שלי שווה? [PERSON_NAME]" at bounding box center [679, 32] width 1358 height 64
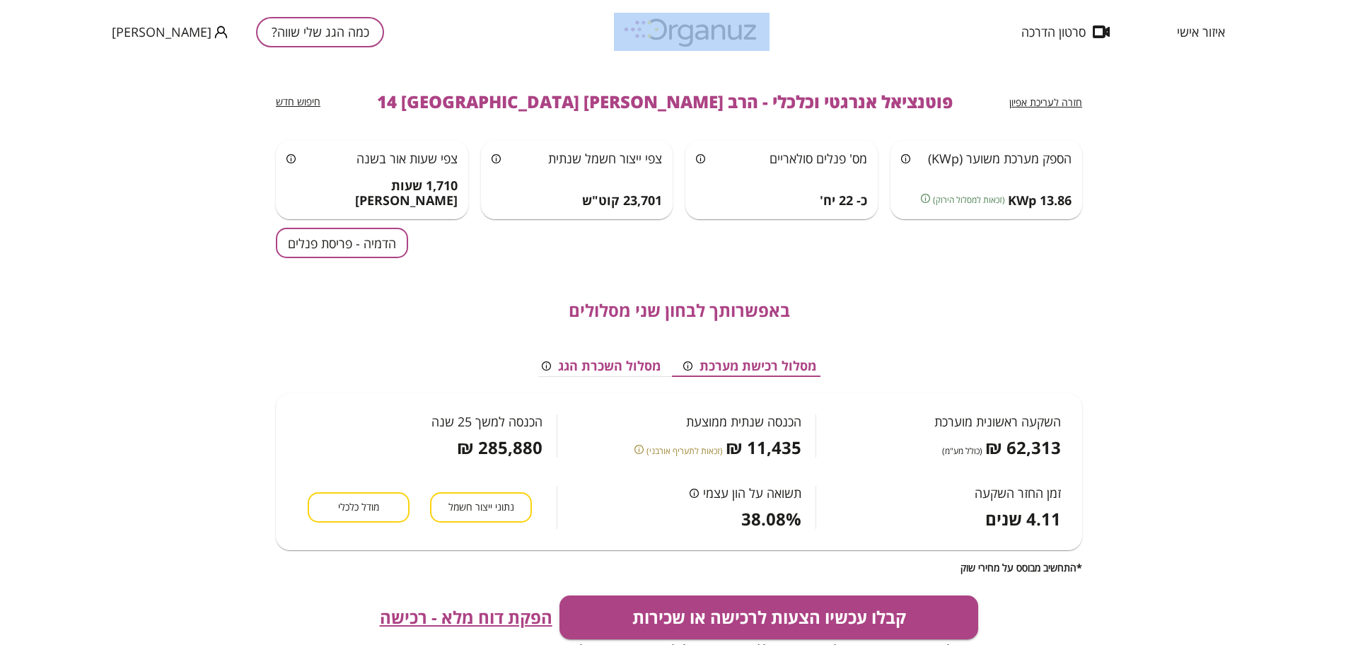
click at [380, 231] on button "הדמיה - פריסת פנלים" at bounding box center [342, 243] width 132 height 30
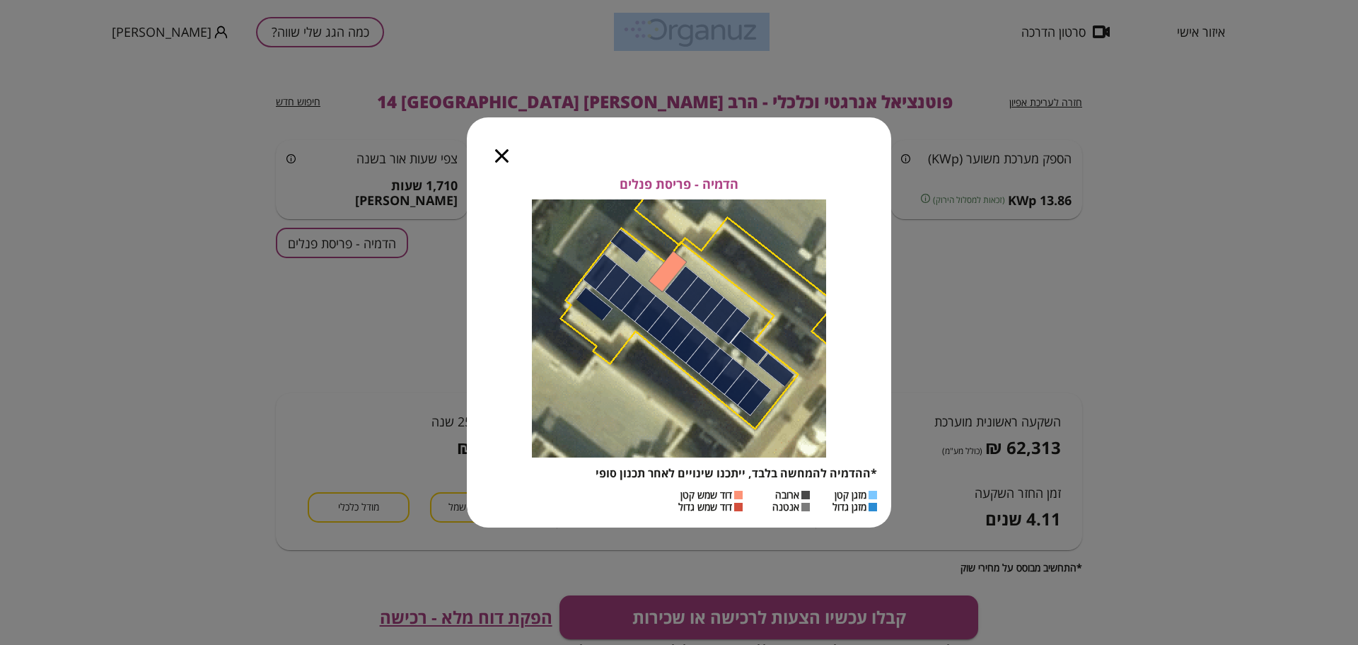
click at [499, 152] on icon "button" at bounding box center [501, 155] width 13 height 13
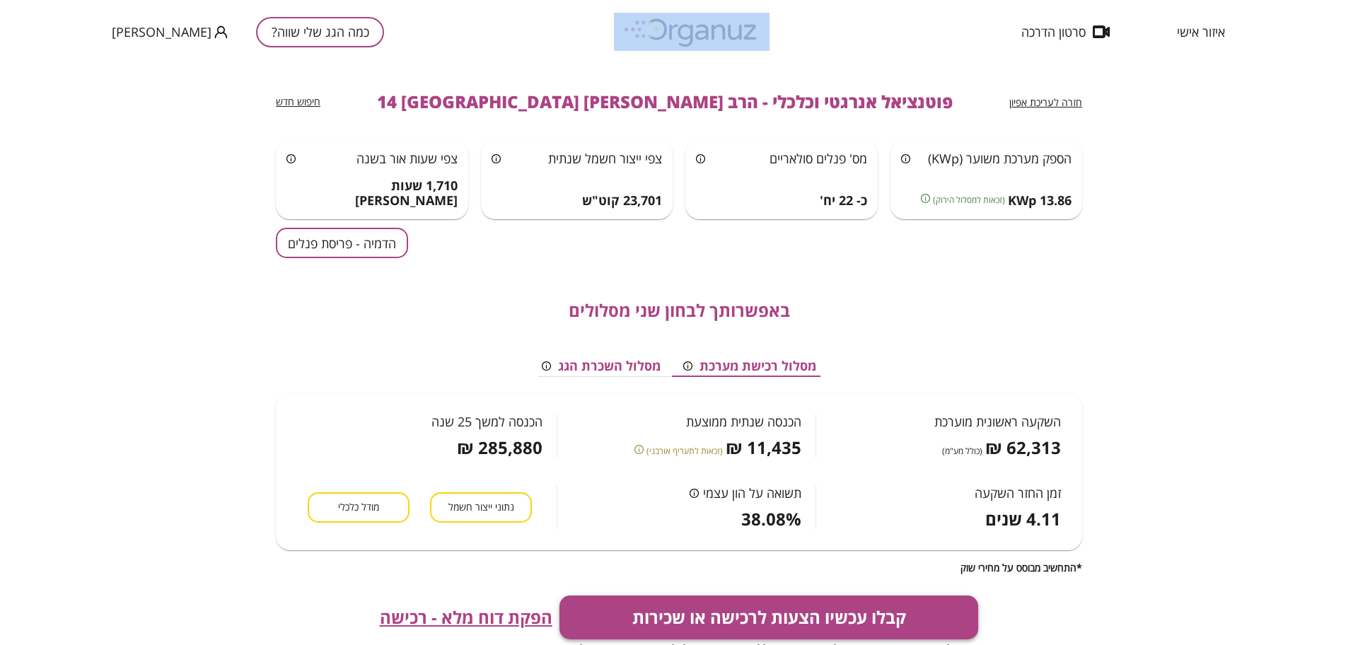
click at [777, 597] on button "קבלו עכשיו הצעות לרכישה או שכירות" at bounding box center [768, 617] width 419 height 44
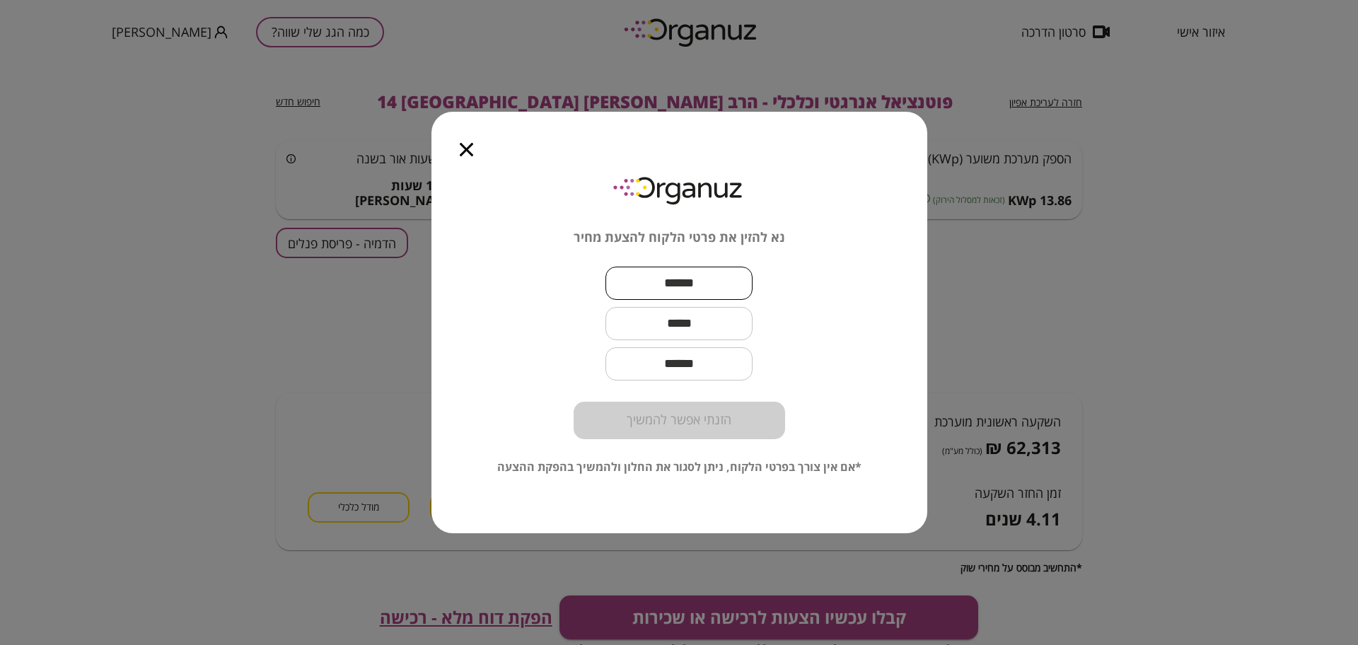
drag, startPoint x: 737, startPoint y: 278, endPoint x: 769, endPoint y: 355, distance: 83.1
click at [737, 279] on input "text" at bounding box center [678, 283] width 147 height 42
click at [669, 266] on input "text" at bounding box center [678, 283] width 147 height 42
paste input "********"
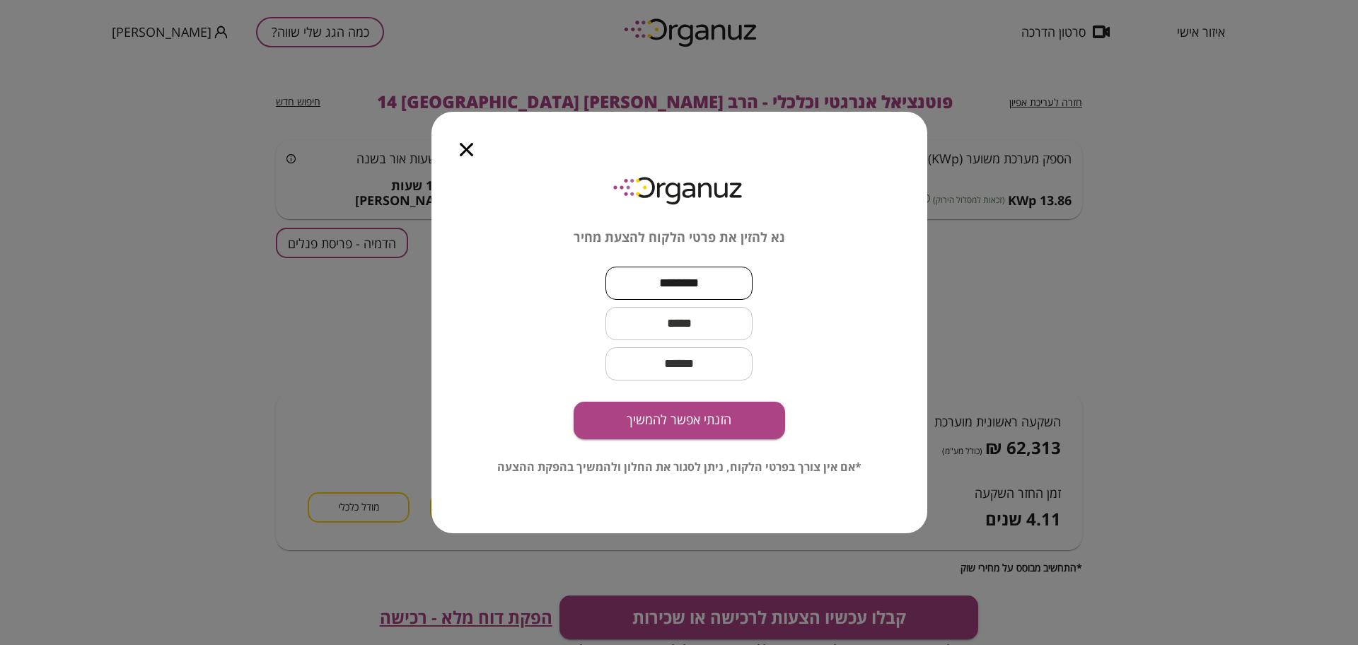
type input "********"
click at [729, 315] on input "text" at bounding box center [678, 324] width 147 height 42
click at [694, 311] on input "text" at bounding box center [678, 324] width 147 height 42
paste input "**********"
type input "**********"
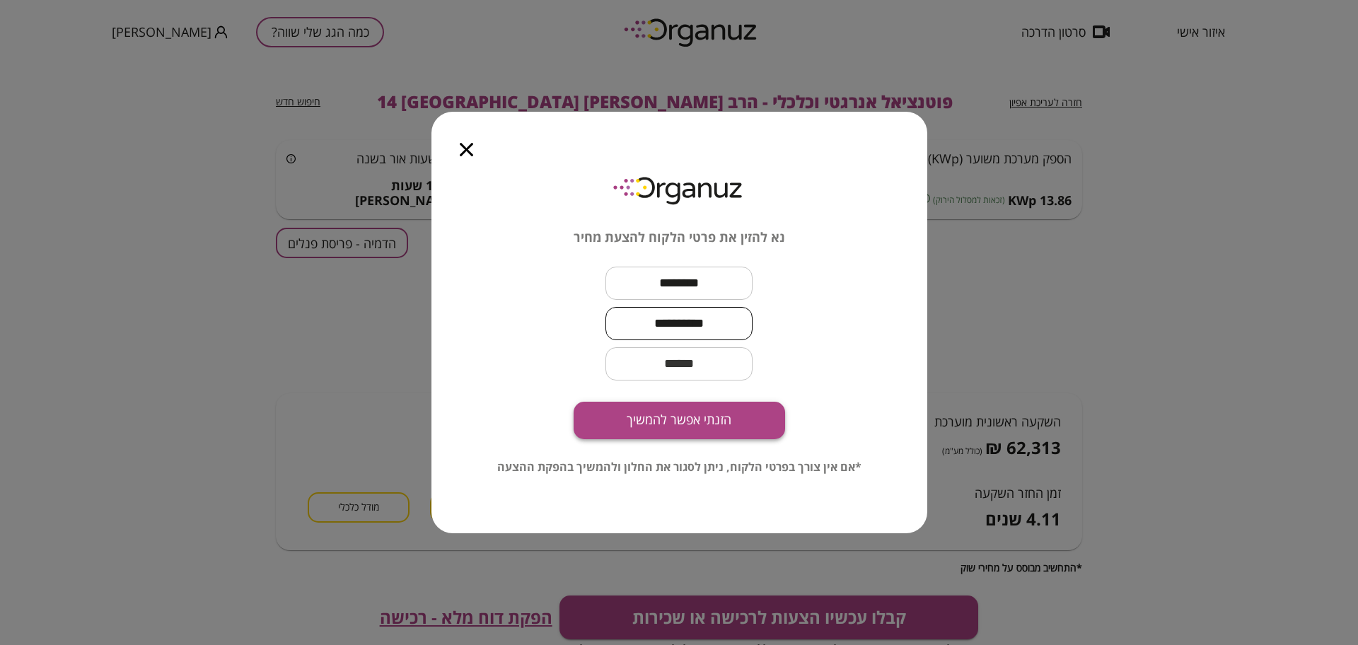
click at [751, 419] on button "הזנתי אפשר להמשיך" at bounding box center [678, 420] width 211 height 37
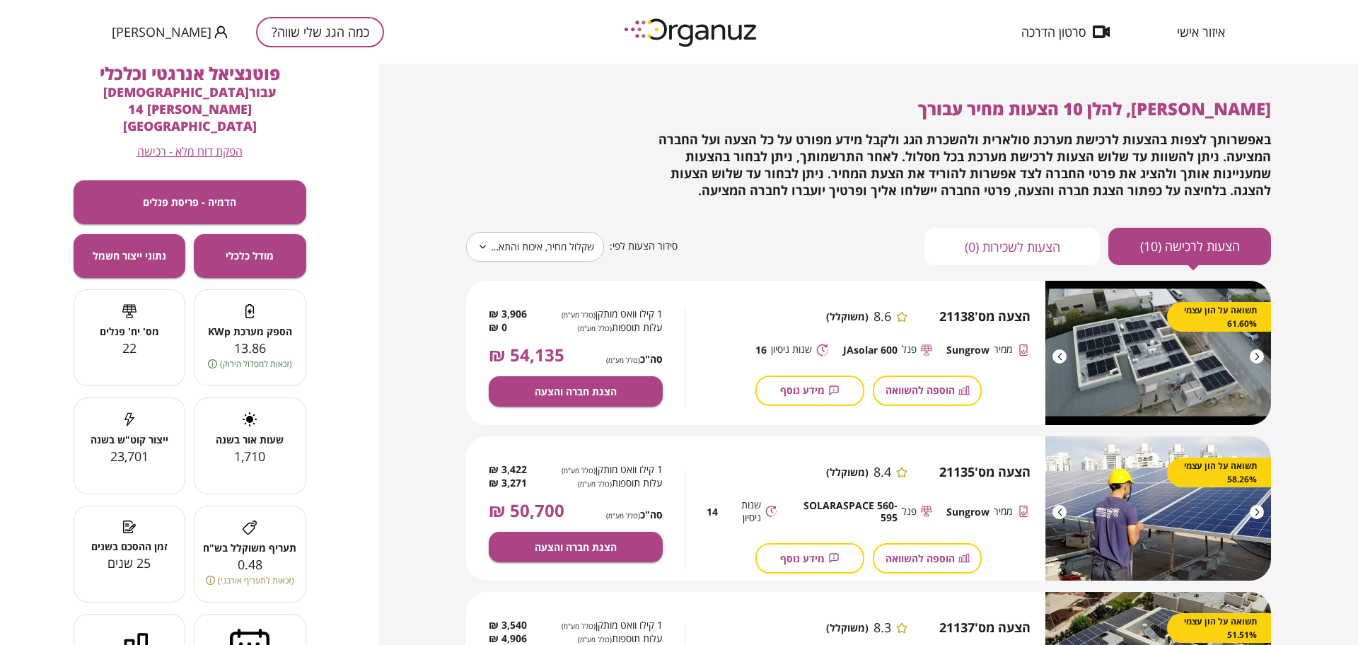
click at [596, 251] on body "**********" at bounding box center [679, 322] width 1358 height 645
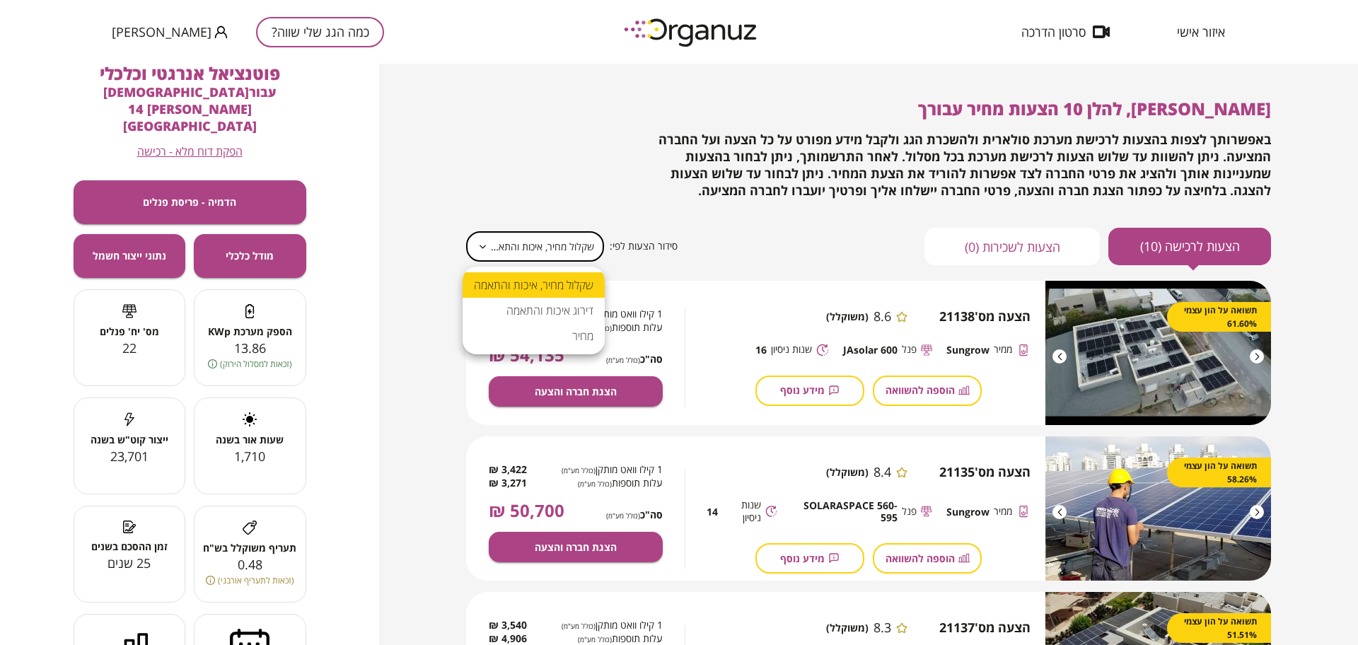
click at [574, 337] on li "מחיר" at bounding box center [533, 335] width 142 height 25
type input "*****"
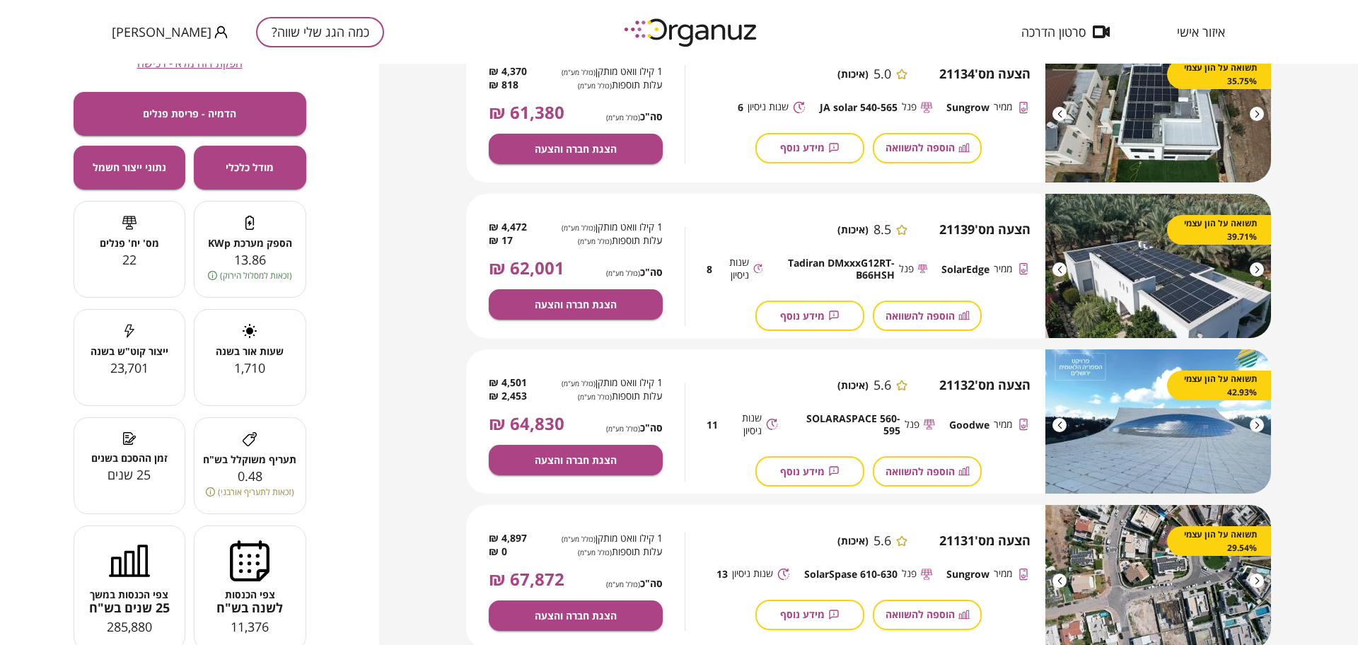
scroll to position [862, 0]
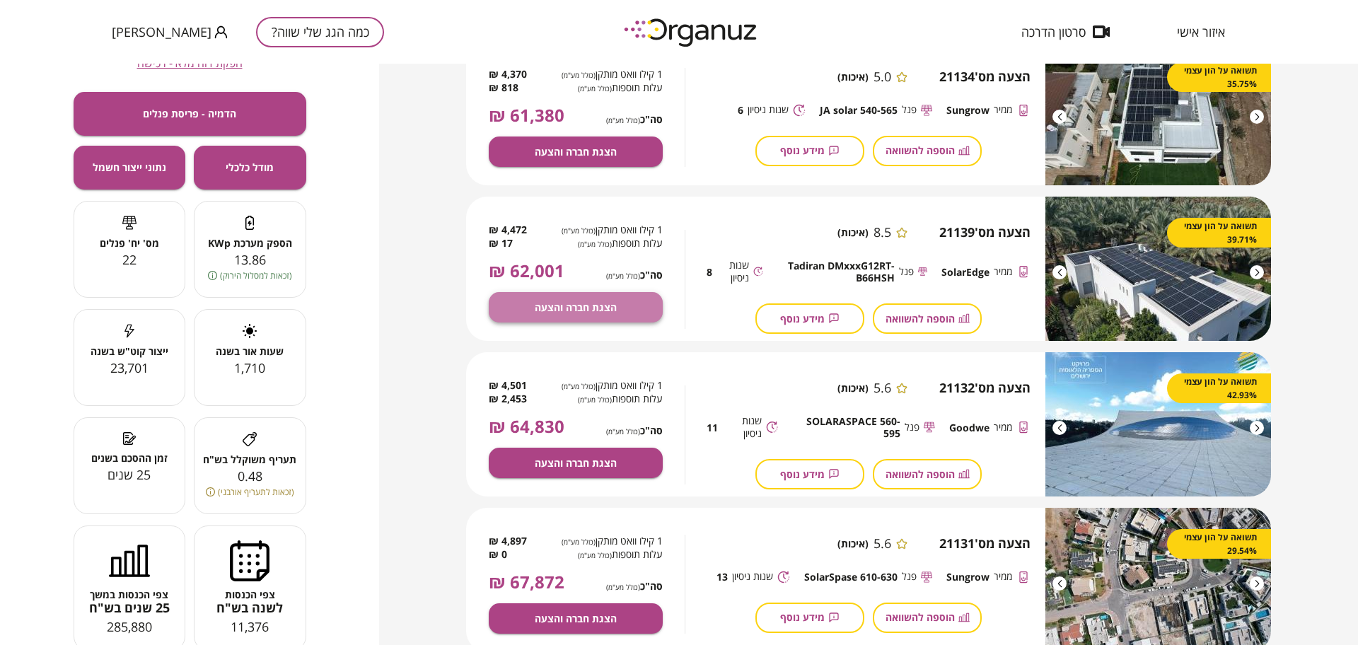
click at [605, 305] on span "הצגת חברה והצעה" at bounding box center [576, 307] width 82 height 12
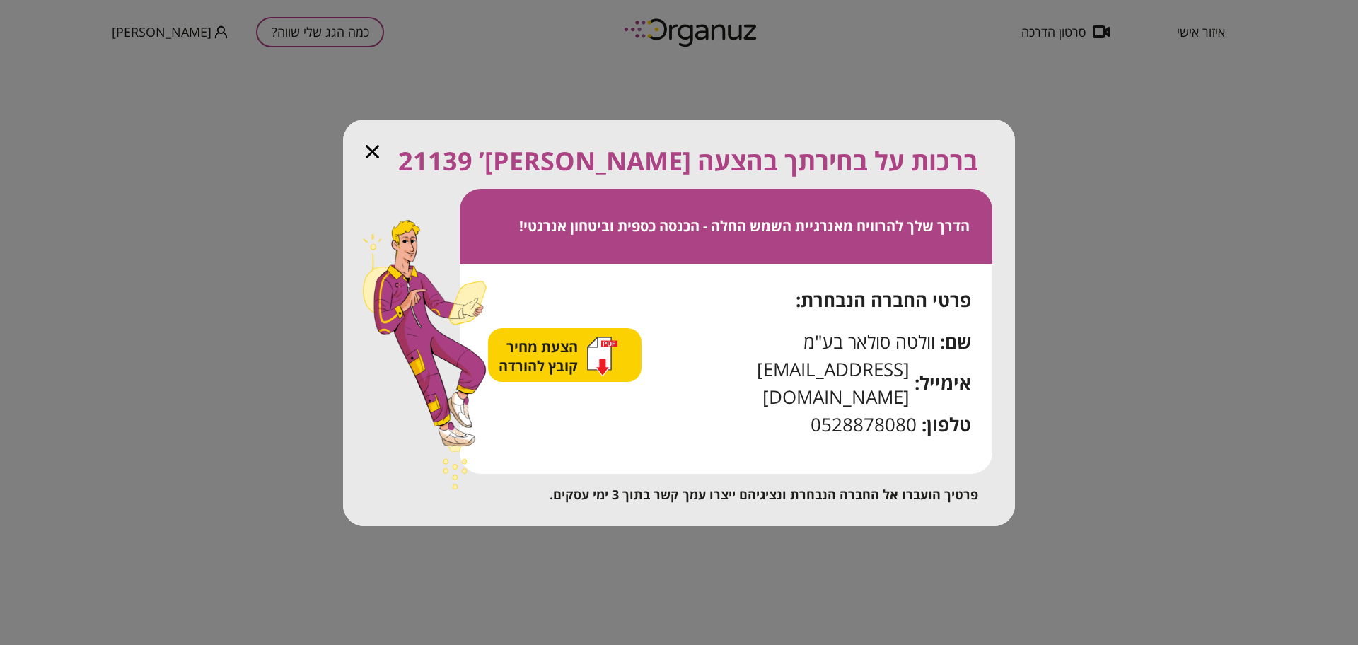
click at [572, 375] on span "הצעת מחיר קובץ להורדה" at bounding box center [539, 356] width 83 height 38
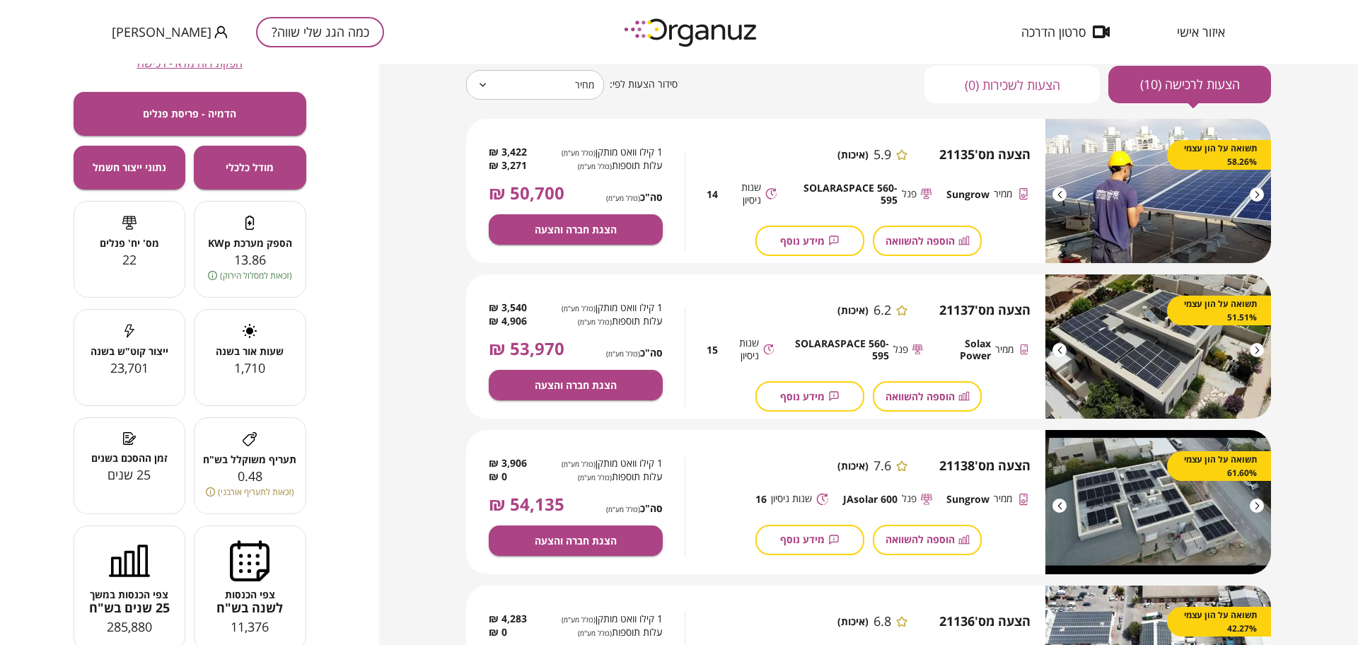
scroll to position [155, 0]
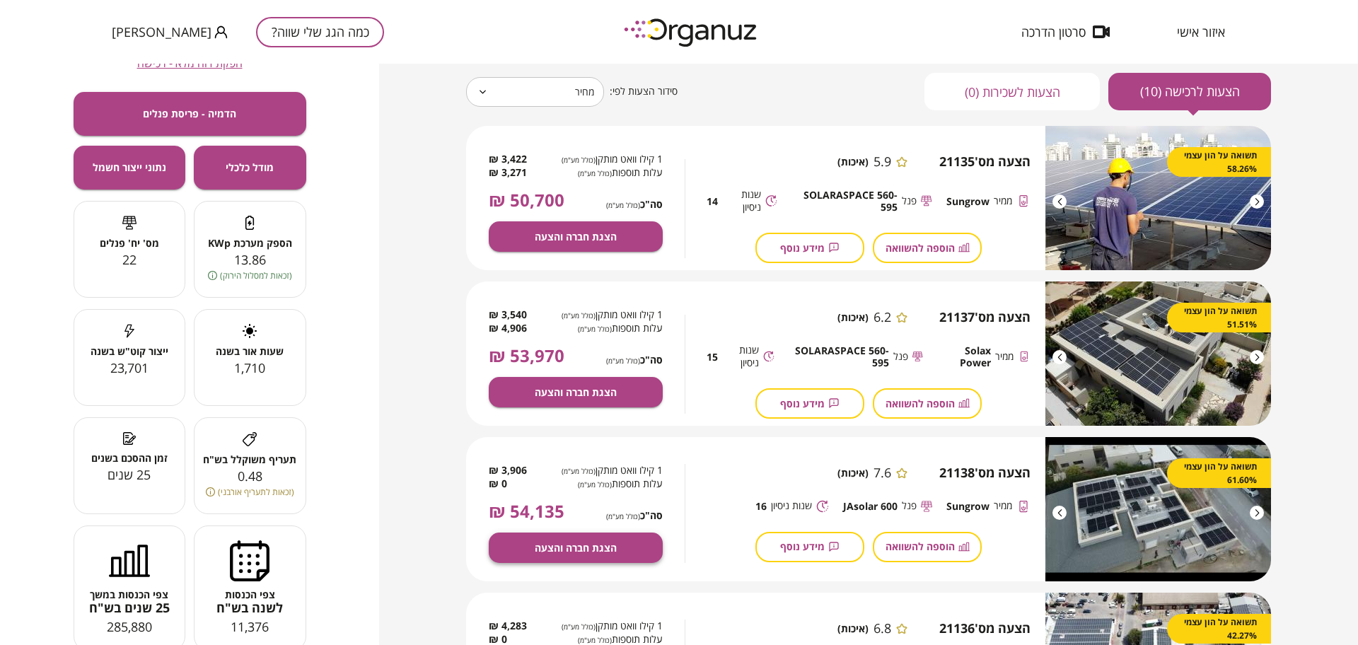
click at [628, 550] on button "הצגת חברה והצעה" at bounding box center [576, 547] width 174 height 30
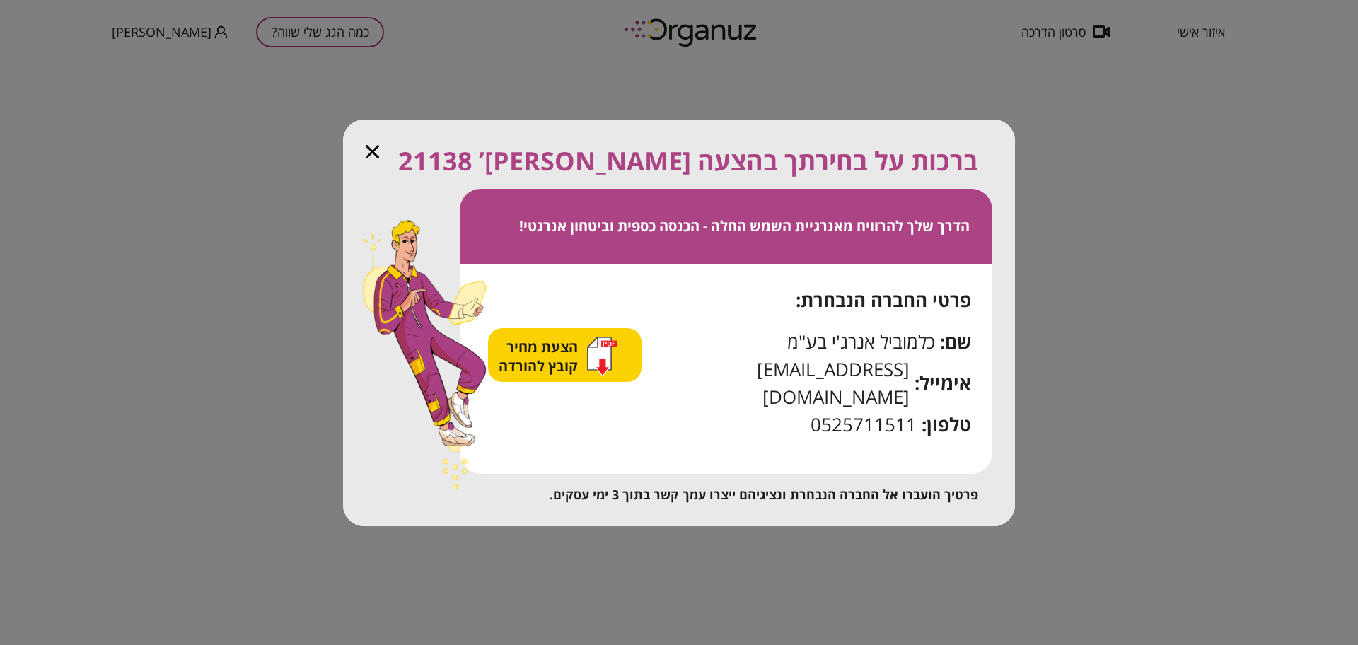
click at [602, 369] on icon "button" at bounding box center [599, 353] width 23 height 33
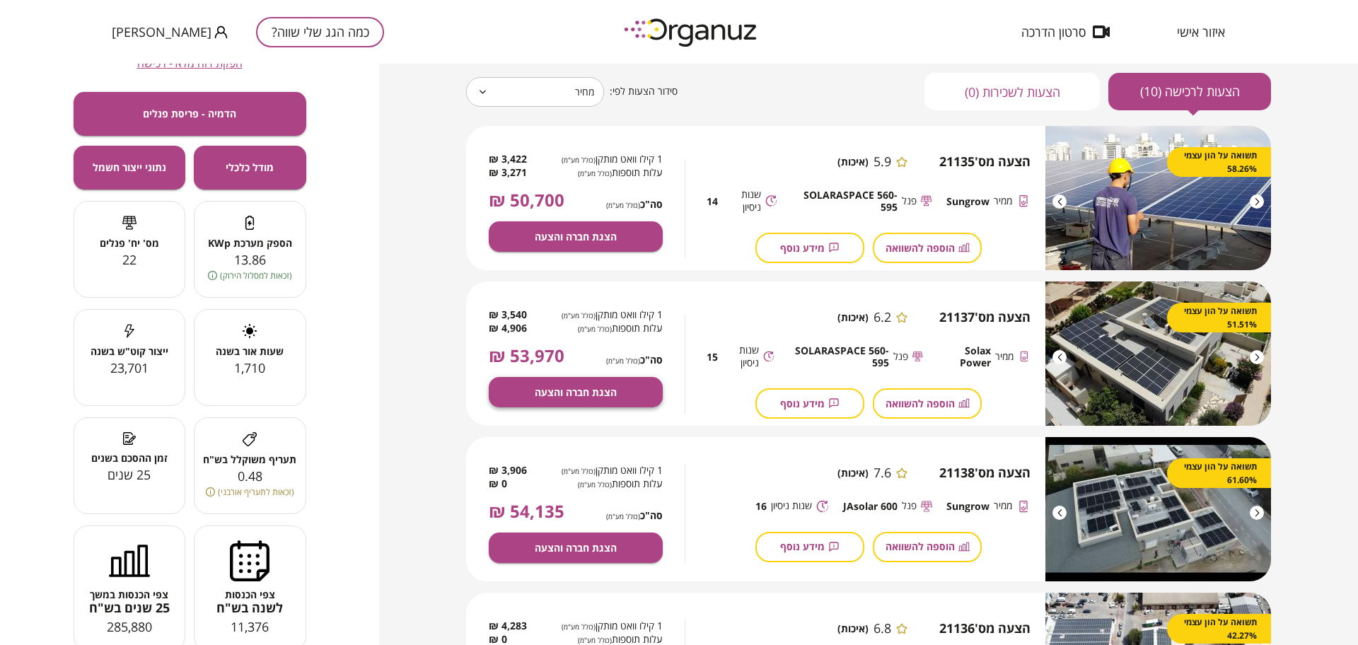
click at [588, 395] on span "הצגת חברה והצעה" at bounding box center [576, 392] width 82 height 12
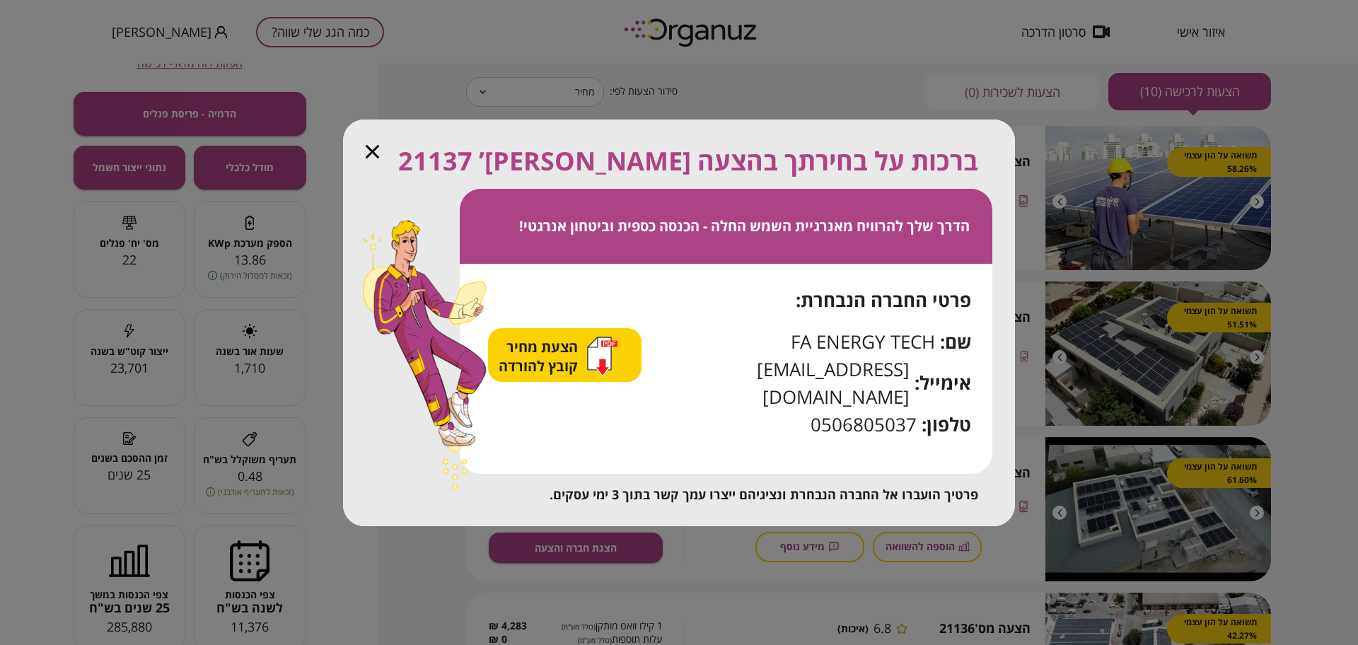
click at [581, 375] on span "הצעת מחיר קובץ להורדה" at bounding box center [539, 356] width 83 height 38
